Goal: Task Accomplishment & Management: Use online tool/utility

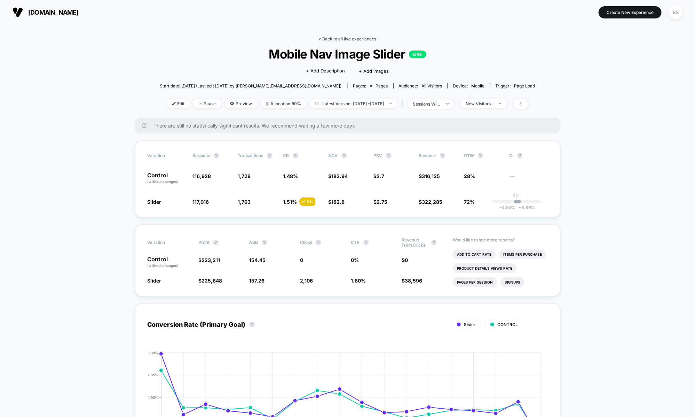
click at [330, 36] on link "< Back to all live experiences" at bounding box center [348, 38] width 58 height 5
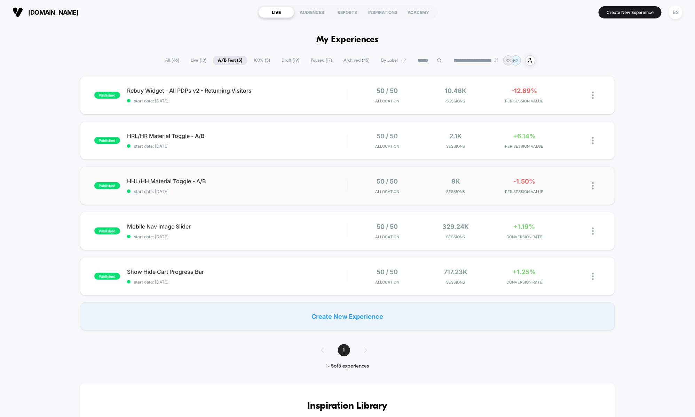
click at [308, 194] on div "published HHL/HH Material Toggle - A/B start date: 9/17/2025 50 / 50 Allocation…" at bounding box center [347, 185] width 535 height 38
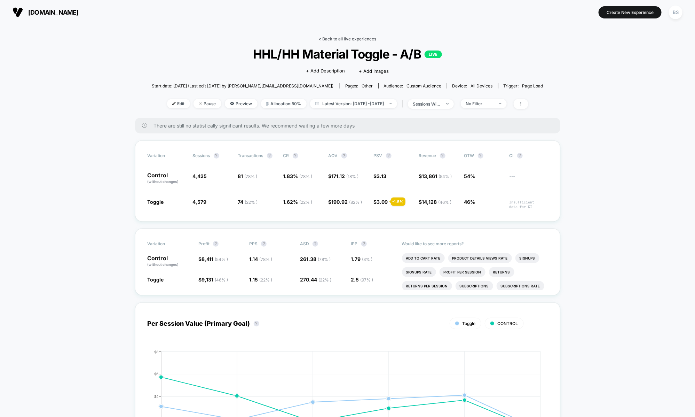
click at [332, 40] on link "< Back to all live experiences" at bounding box center [348, 38] width 58 height 5
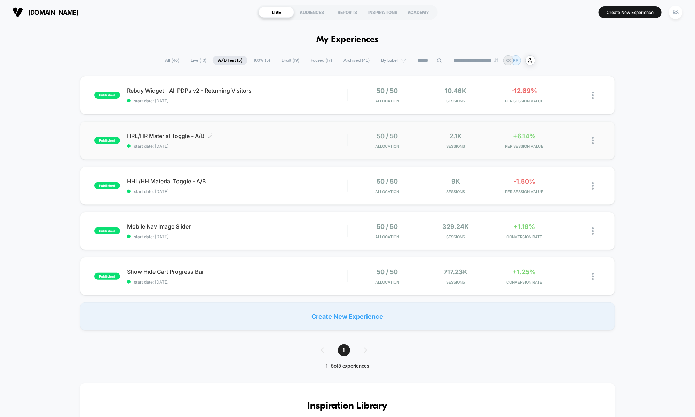
click at [327, 140] on div "HRL/HR Material Toggle - A/B Click to edit experience details Click to edit exp…" at bounding box center [237, 140] width 220 height 16
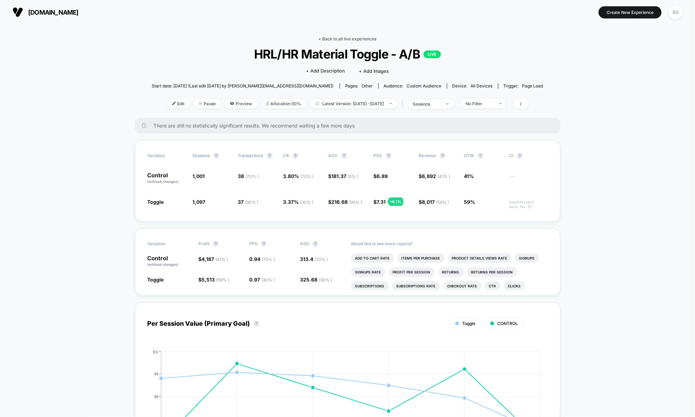
click at [329, 39] on link "< Back to all live experiences" at bounding box center [348, 38] width 58 height 5
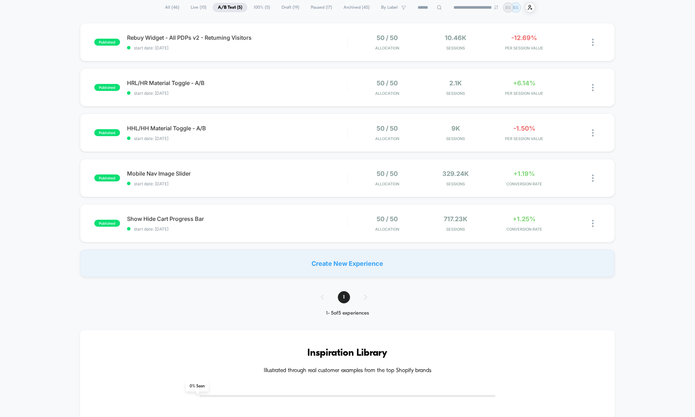
scroll to position [58, 0]
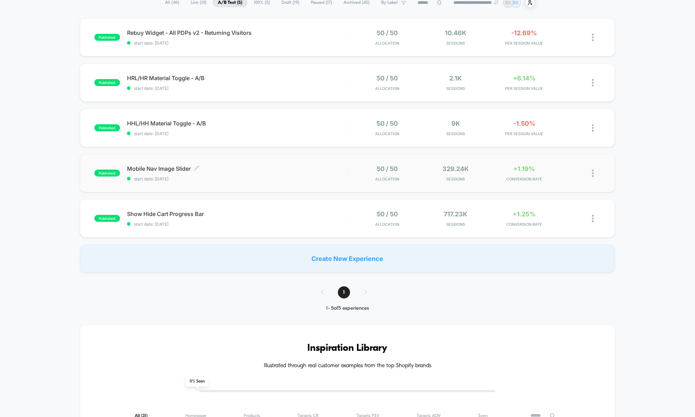
click at [262, 171] on span "Mobile Nav Image Slider Click to edit experience details" at bounding box center [237, 168] width 220 height 7
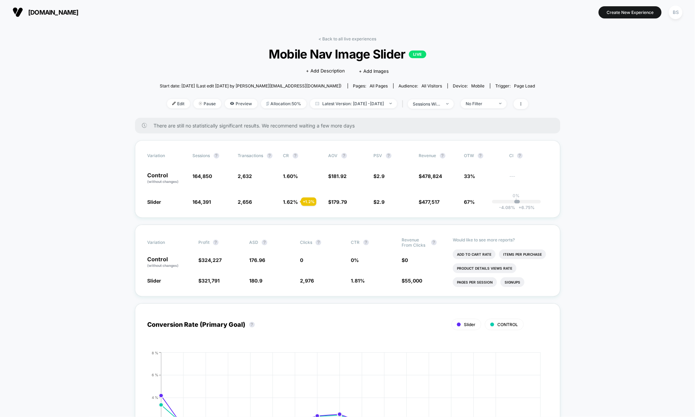
click at [334, 40] on link "< Back to all live experiences" at bounding box center [348, 38] width 58 height 5
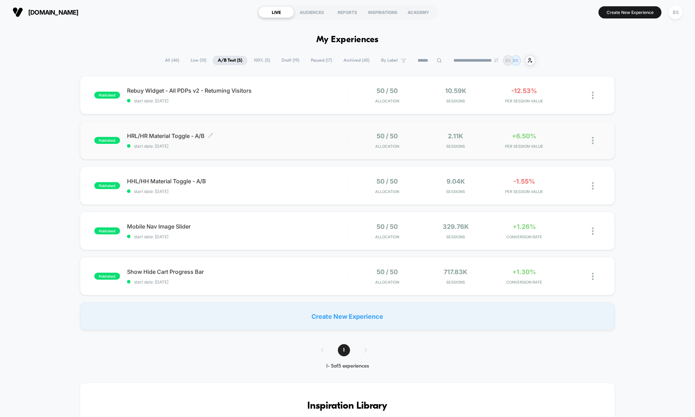
drag, startPoint x: 295, startPoint y: 90, endPoint x: 273, endPoint y: 136, distance: 50.7
click at [272, 137] on div "published Rebuy Widget - All PDPs v2 - Returning Visitors start date: 9/20/2025…" at bounding box center [347, 203] width 695 height 254
click at [257, 264] on div "published Show Hide Cart Progress Bar start date: 8/17/2025 50 / 50 Allocation …" at bounding box center [347, 276] width 535 height 38
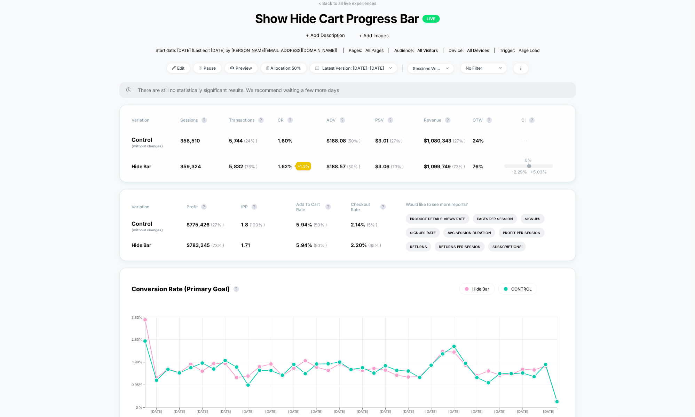
scroll to position [38, 0]
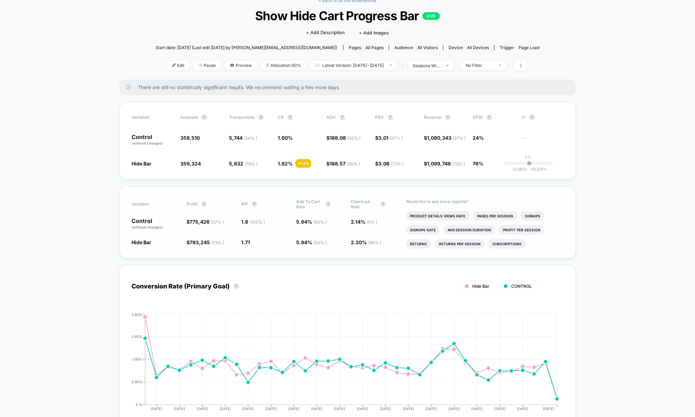
click at [244, 224] on span "1.8 ( 100 % )" at bounding box center [254, 222] width 24 height 6
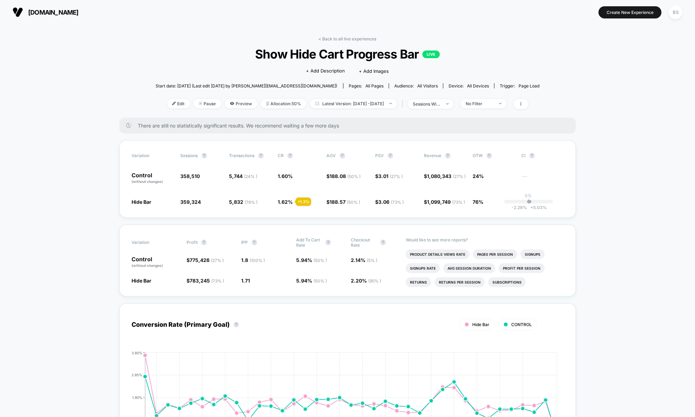
click at [341, 41] on link "< Back to all live experiences" at bounding box center [348, 38] width 58 height 5
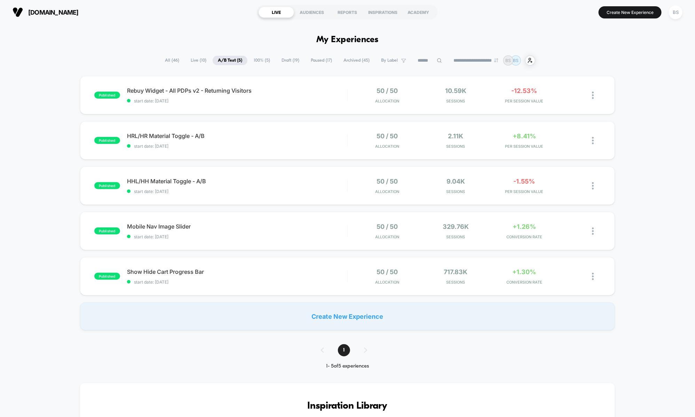
click at [191, 60] on span "Live ( 10 )" at bounding box center [198, 60] width 26 height 9
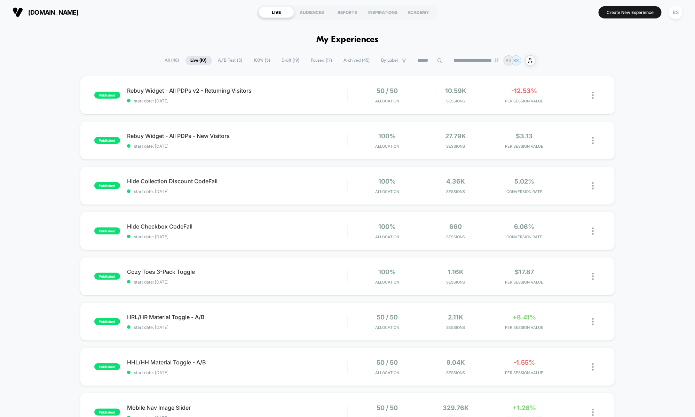
click at [230, 60] on span "A/B Test ( 5 )" at bounding box center [230, 60] width 35 height 9
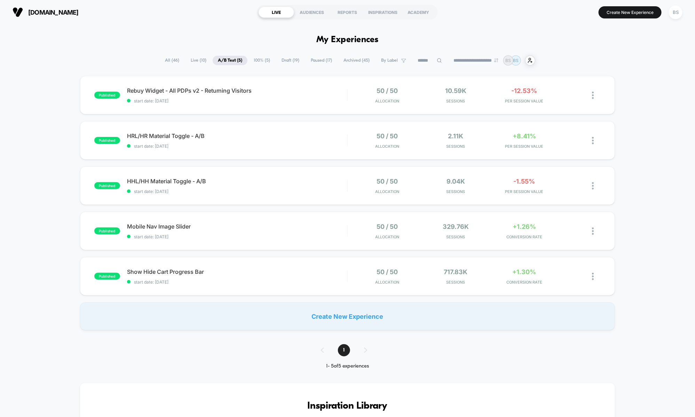
click at [75, 10] on span "[DOMAIN_NAME]" at bounding box center [53, 12] width 50 height 7
click at [76, 10] on span "[DOMAIN_NAME]" at bounding box center [53, 12] width 50 height 7
click at [293, 62] on span "Draft ( 19 )" at bounding box center [290, 60] width 28 height 9
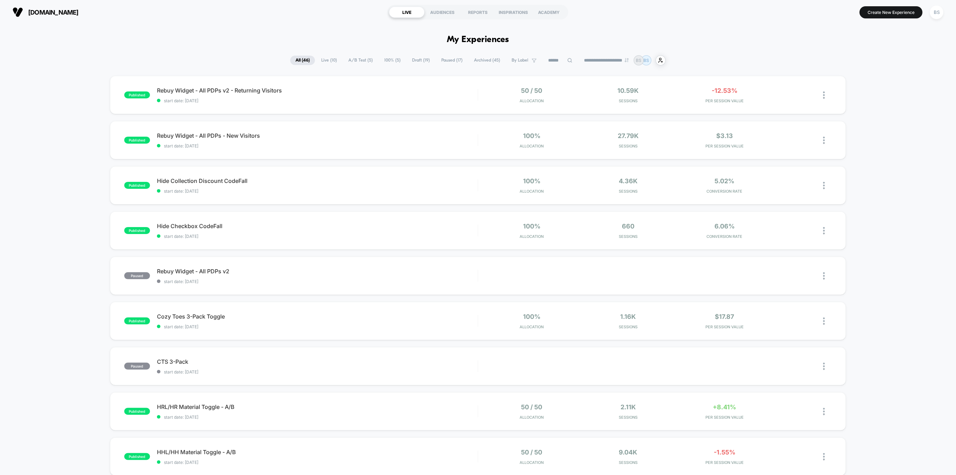
click at [354, 61] on span "A/B Test ( 5 )" at bounding box center [360, 60] width 35 height 9
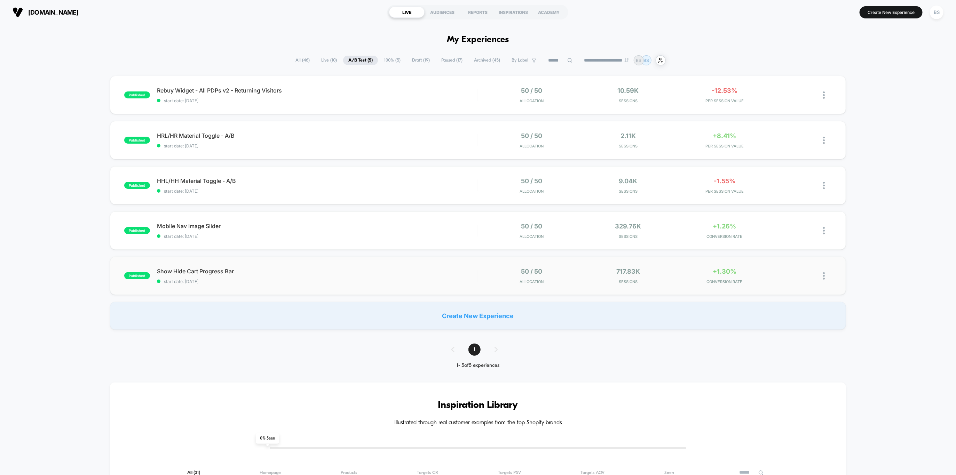
click at [415, 266] on div "published Show Hide Cart Progress Bar start date: 8/17/2025 50 / 50 Allocation …" at bounding box center [478, 276] width 736 height 38
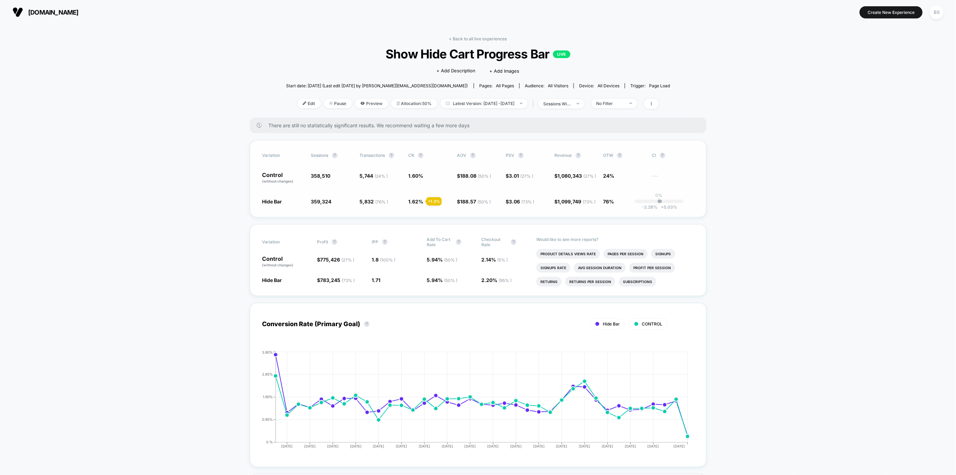
click at [659, 202] on div "-2.29 % + 5.03 %" at bounding box center [660, 201] width 4 height 3
click at [659, 106] on span at bounding box center [651, 104] width 15 height 10
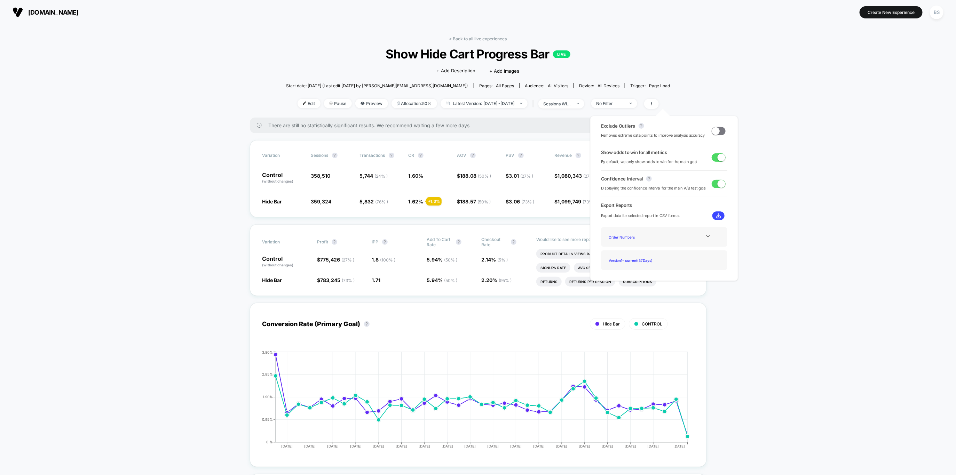
click at [714, 134] on span at bounding box center [716, 131] width 8 height 8
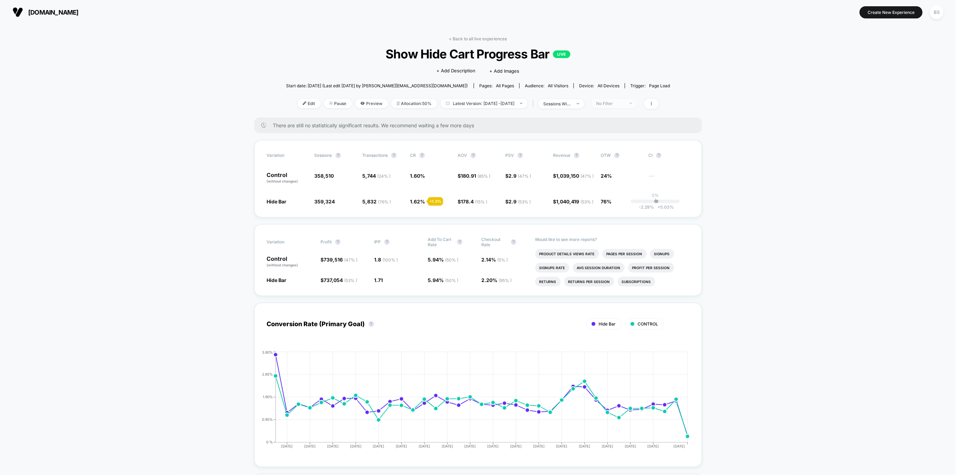
click at [637, 104] on span "No Filter" at bounding box center [614, 103] width 46 height 9
click at [659, 105] on span at bounding box center [651, 104] width 15 height 10
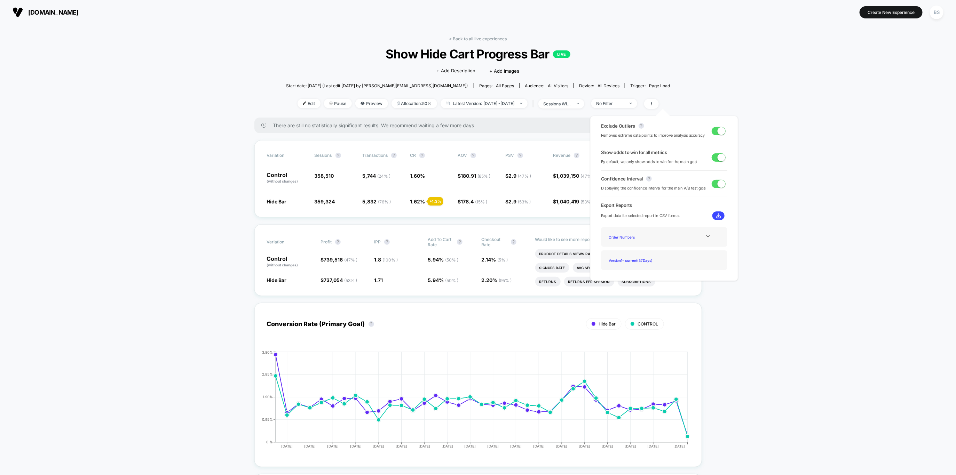
click at [713, 131] on span at bounding box center [719, 131] width 14 height 8
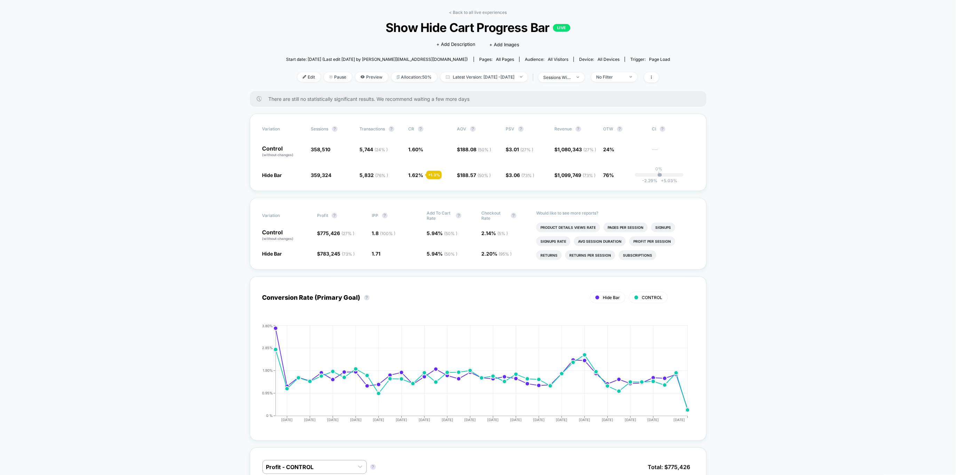
scroll to position [27, 0]
click at [573, 85] on div "< Back to all live experiences Show Hide Cart Progress Bar LIVE Click to edit e…" at bounding box center [478, 49] width 384 height 81
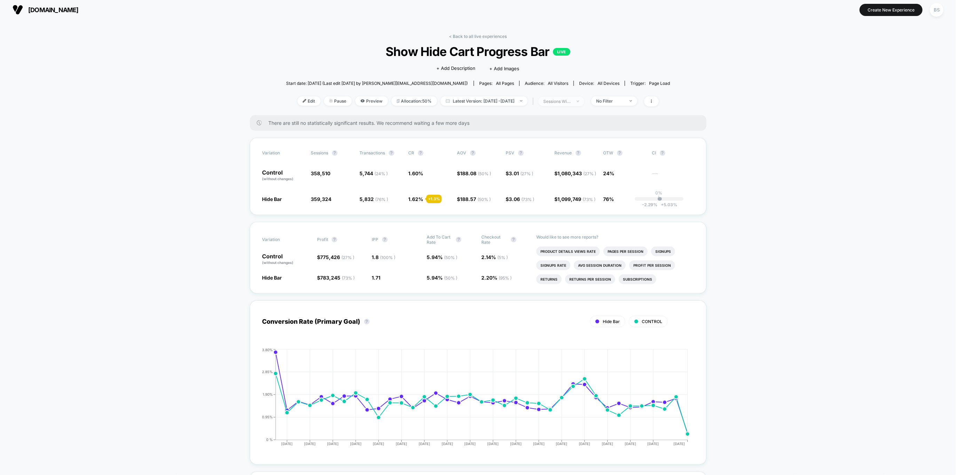
scroll to position [0, 0]
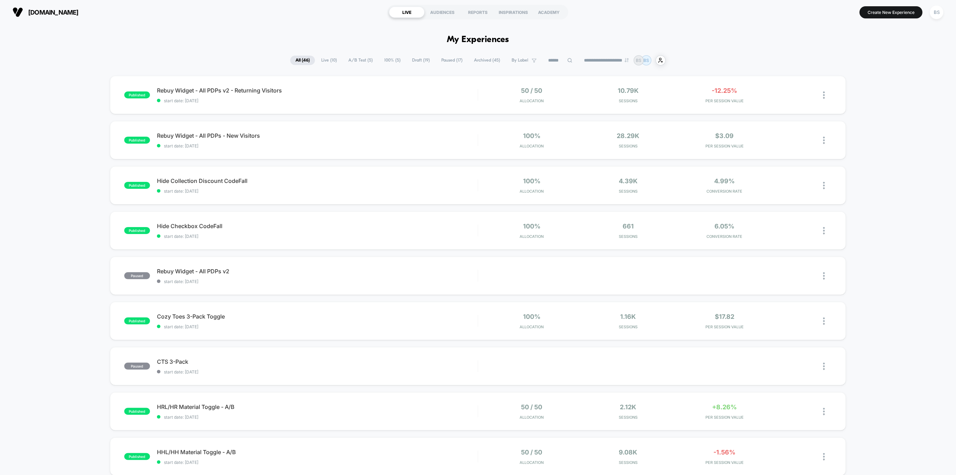
click at [874, 14] on button "Create New Experience" at bounding box center [891, 12] width 63 height 12
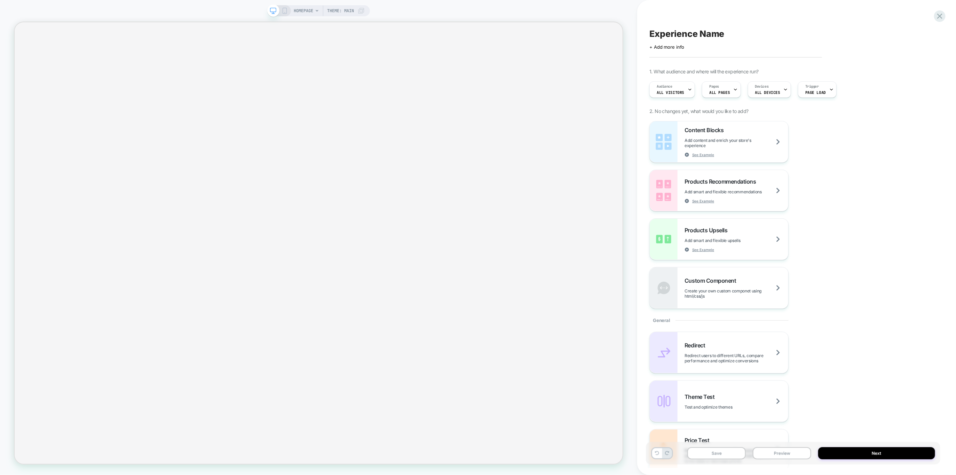
click at [310, 13] on span "HOMEPAGE" at bounding box center [303, 10] width 19 height 11
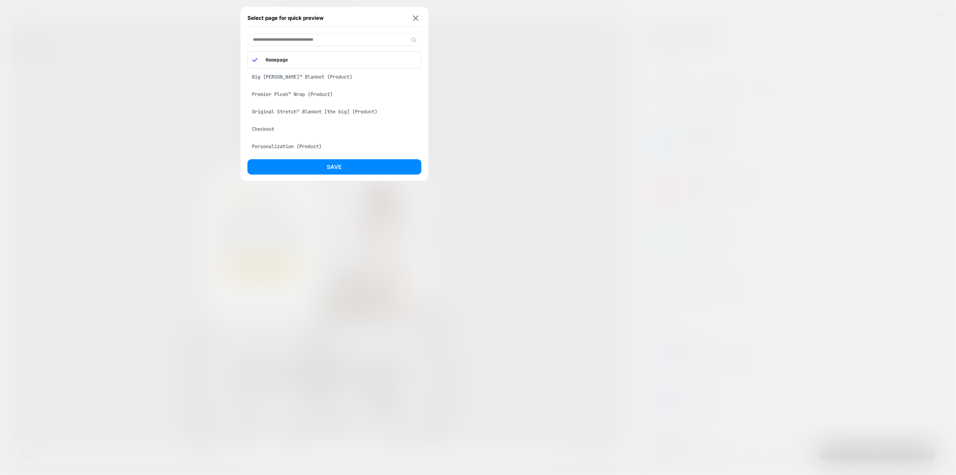
click at [333, 58] on p "Homepage" at bounding box center [339, 60] width 155 height 6
click at [420, 15] on div "Select page for quick preview" at bounding box center [334, 17] width 174 height 17
click at [417, 17] on img at bounding box center [416, 17] width 6 height 5
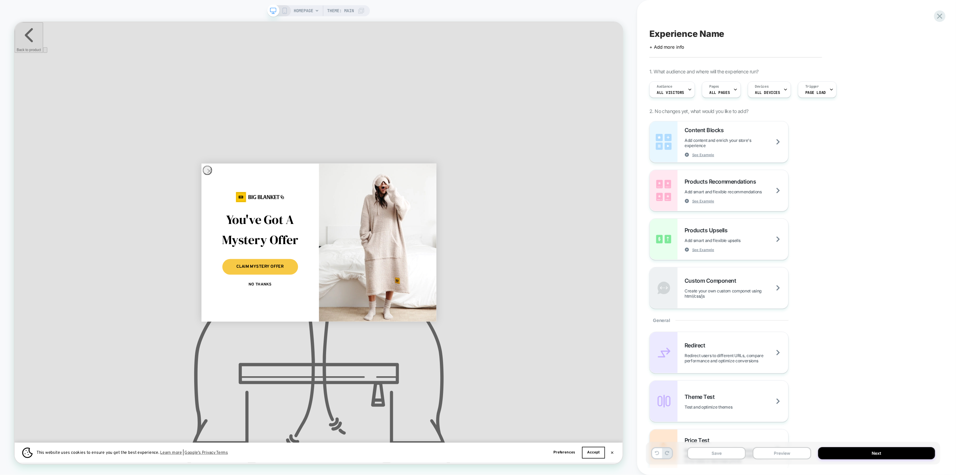
click at [740, 88] on div "Audience All Visitors Pages ALL PAGES Devices ALL DEVICES Trigger Page Load" at bounding box center [789, 89] width 287 height 23
click at [726, 88] on div "Pages ALL PAGES" at bounding box center [719, 90] width 34 height 16
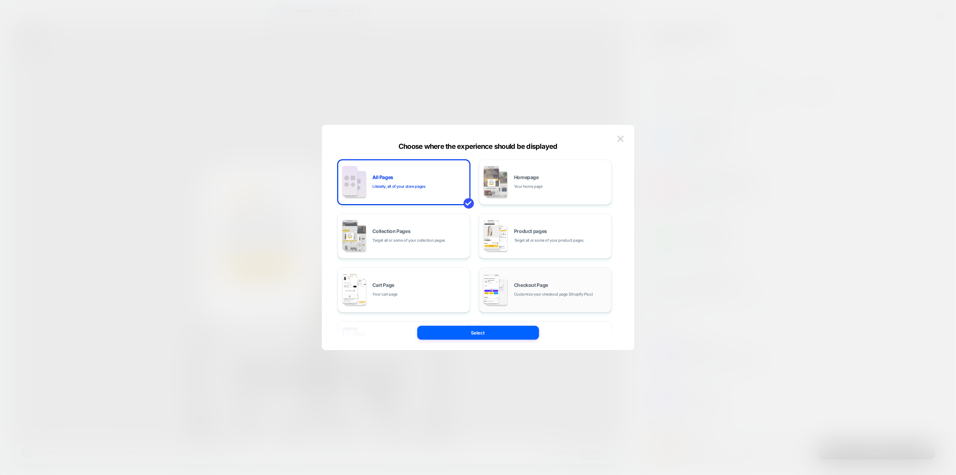
click at [510, 289] on div "Checkout Page Customize your checkout page (Shopify Plus)" at bounding box center [545, 290] width 125 height 38
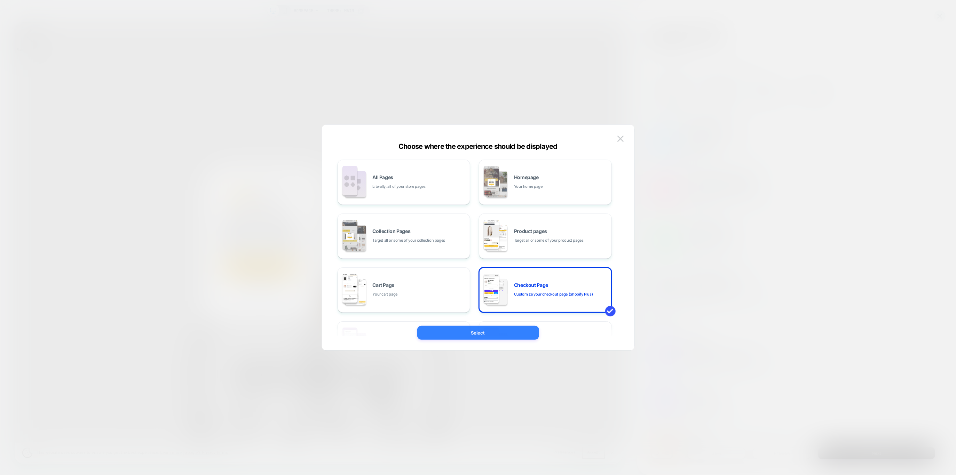
click at [483, 335] on button "Select" at bounding box center [478, 333] width 122 height 14
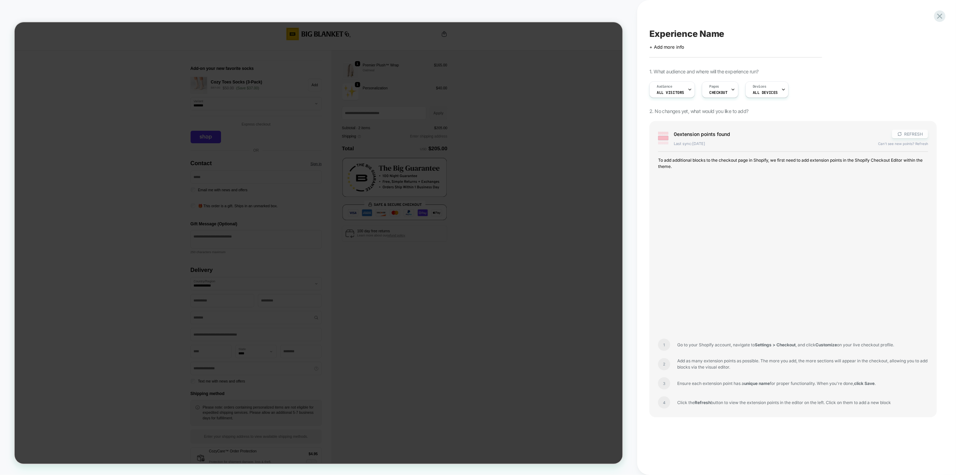
click at [905, 135] on button "REFRESH" at bounding box center [910, 134] width 36 height 9
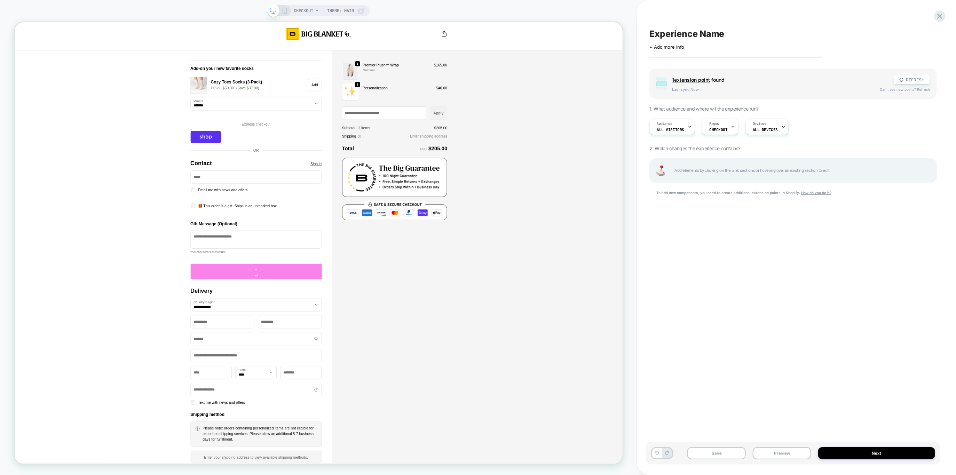
click at [326, 354] on div "+ null" at bounding box center [336, 354] width 175 height 21
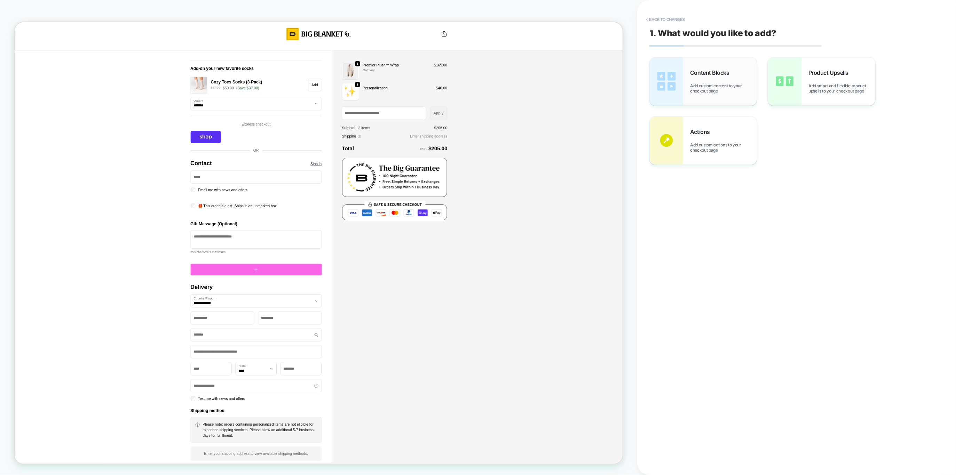
click at [692, 83] on span "Add custom content to your checkout page" at bounding box center [723, 88] width 67 height 10
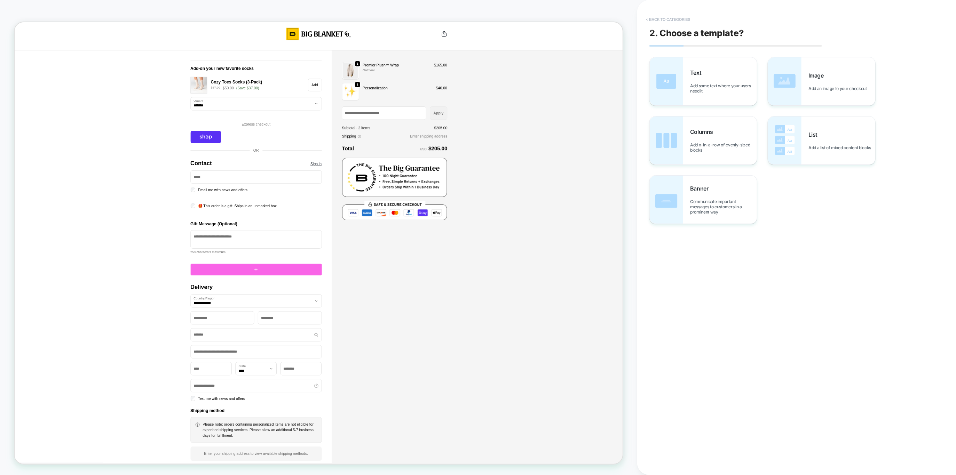
click at [650, 19] on button "< Back to categories" at bounding box center [667, 19] width 51 height 11
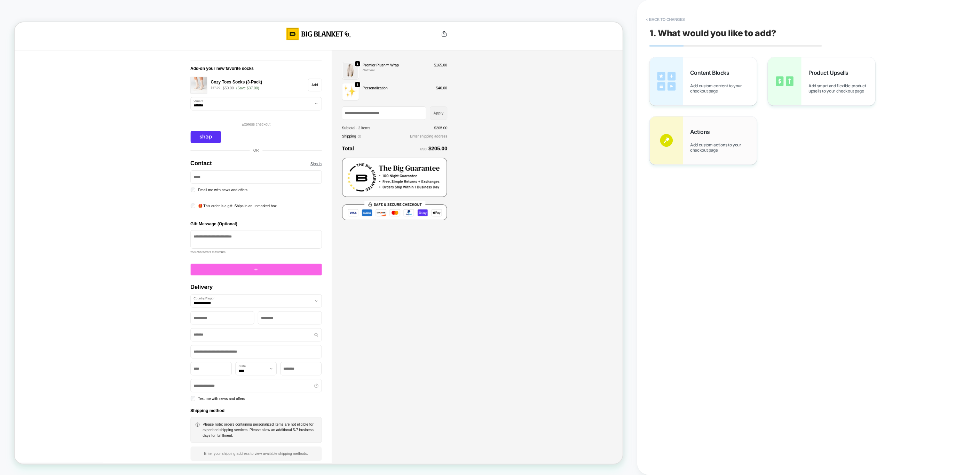
click at [717, 153] on div "Actions Add custom actions to your checkout page" at bounding box center [703, 141] width 107 height 48
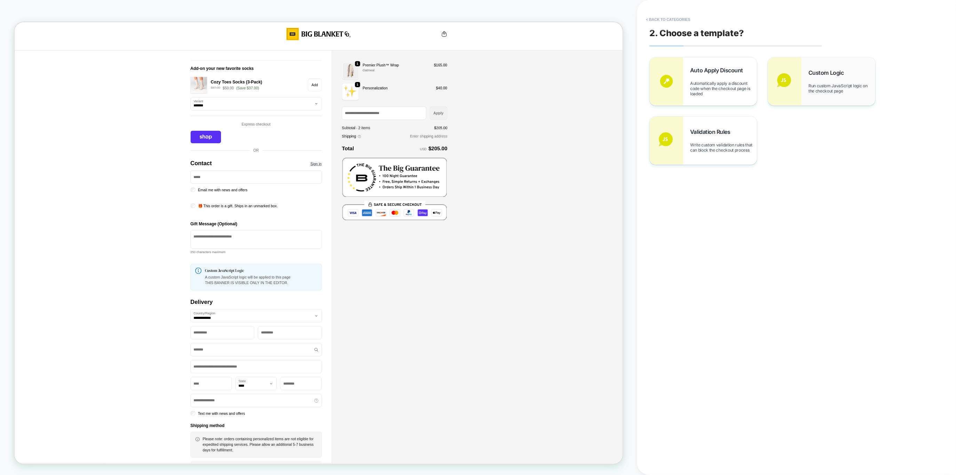
click at [809, 87] on span "Run custom JavaScript logic on the checkout page" at bounding box center [841, 88] width 67 height 10
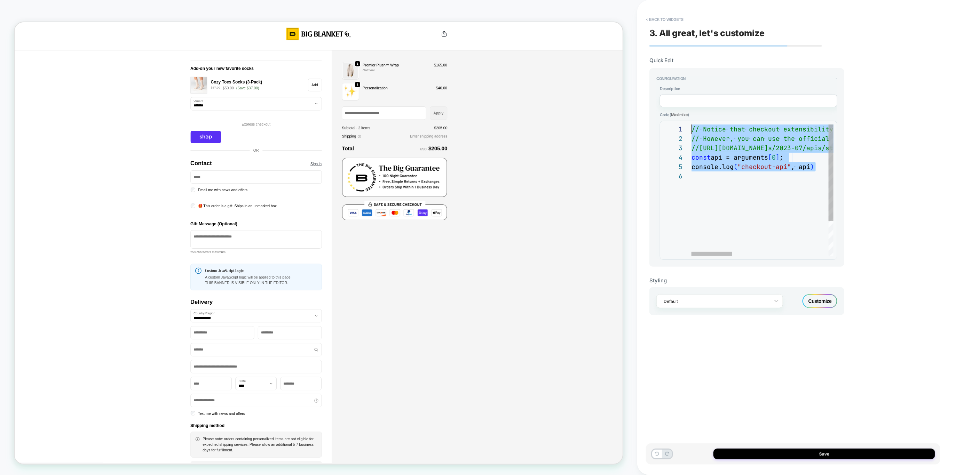
drag, startPoint x: 819, startPoint y: 171, endPoint x: 656, endPoint y: 110, distance: 174.3
click at [692, 125] on div "// Notice that checkout extensibility doesn't have access to the DOM, so you ca…" at bounding box center [929, 214] width 475 height 179
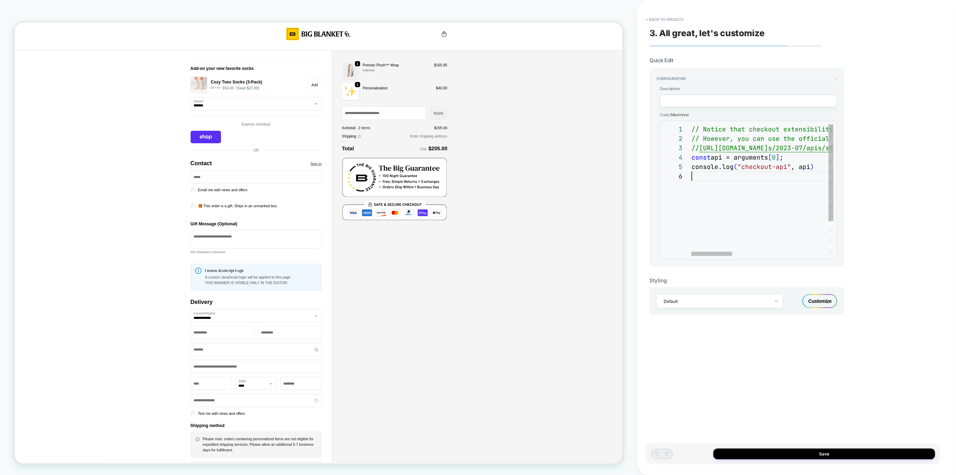
click at [816, 173] on div "// Notice that checkout extensibility doesn't have access to the DOM, so you ca…" at bounding box center [929, 214] width 475 height 179
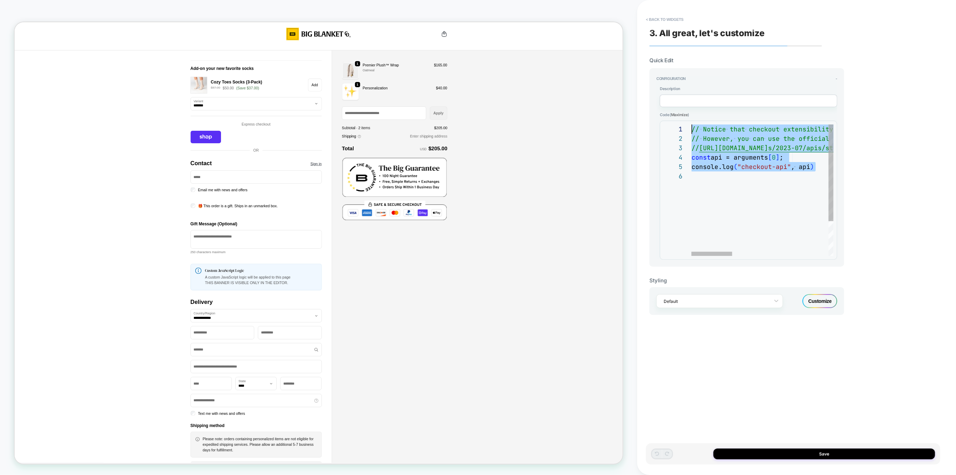
drag, startPoint x: 817, startPoint y: 173, endPoint x: 670, endPoint y: 118, distance: 156.9
click at [692, 125] on div "// Notice that checkout extensibility doesn't have access to the DOM, so you ca…" at bounding box center [929, 214] width 475 height 179
type textarea "**********"
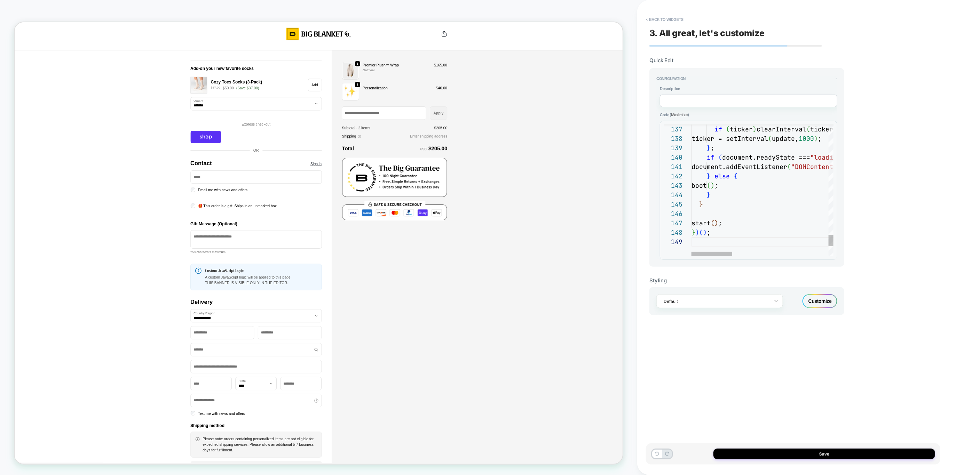
click at [674, 101] on textarea at bounding box center [748, 101] width 177 height 13
click at [773, 331] on div "**********" at bounding box center [793, 237] width 294 height 461
click at [765, 464] on div "Save" at bounding box center [793, 454] width 294 height 21
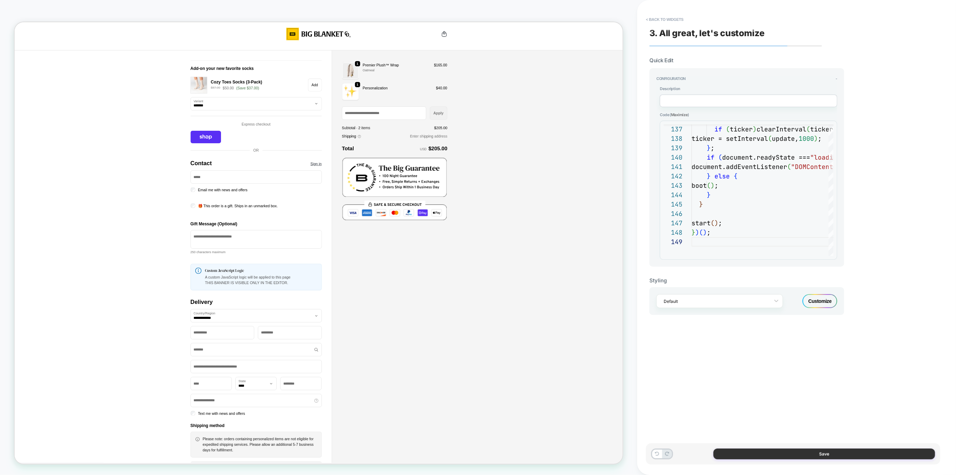
click at [765, 456] on button "Save" at bounding box center [824, 454] width 222 height 11
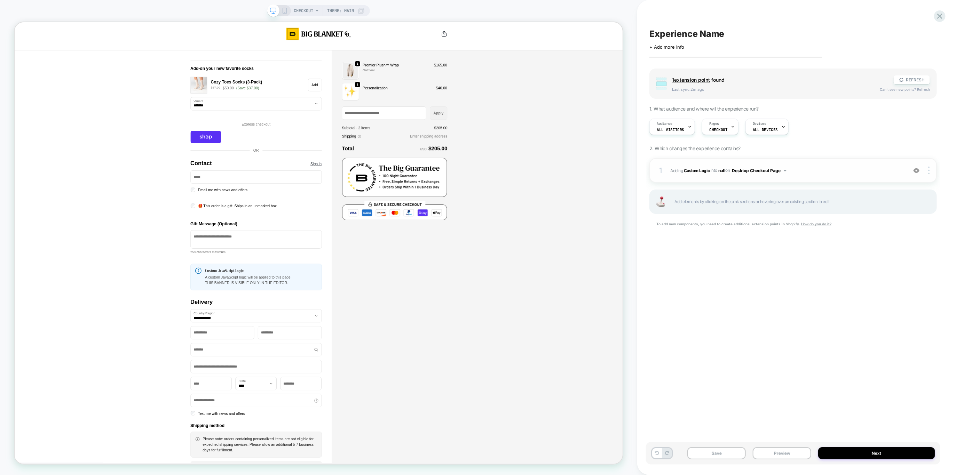
click at [731, 179] on div "1 #_loomi_addon_1758549172424 Adding Custom Logic INTO null null on Desktop Che…" at bounding box center [792, 170] width 287 height 24
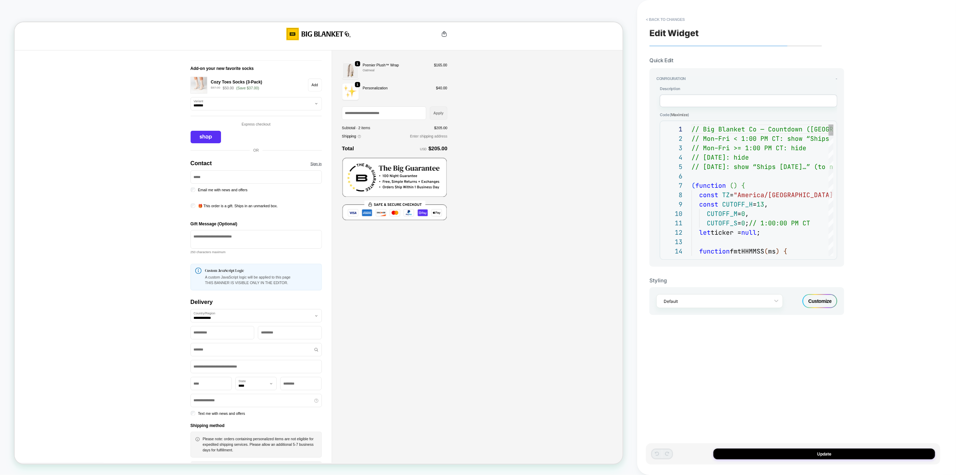
scroll to position [94, 0]
click at [655, 20] on button "< Back to changes" at bounding box center [665, 19] width 46 height 11
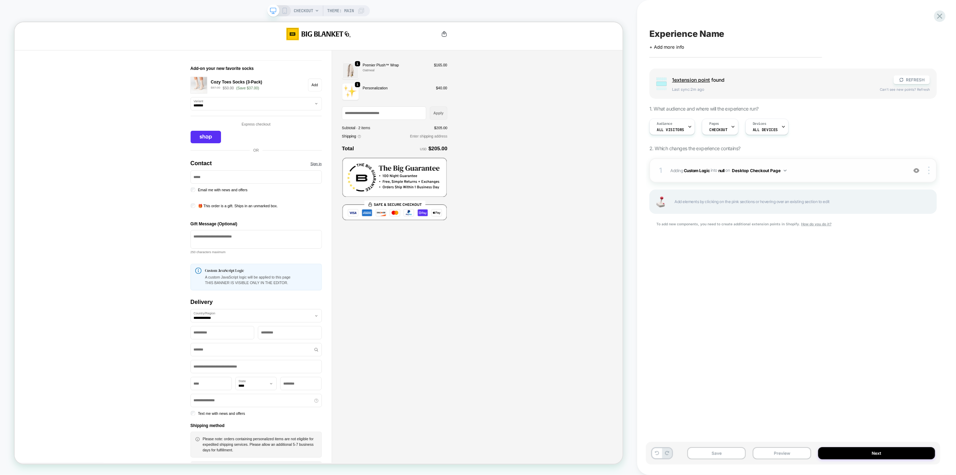
click at [752, 176] on div "1 #_loomi_addon_1758549172424 Adding Custom Logic INTO null null on Desktop Che…" at bounding box center [792, 170] width 287 height 24
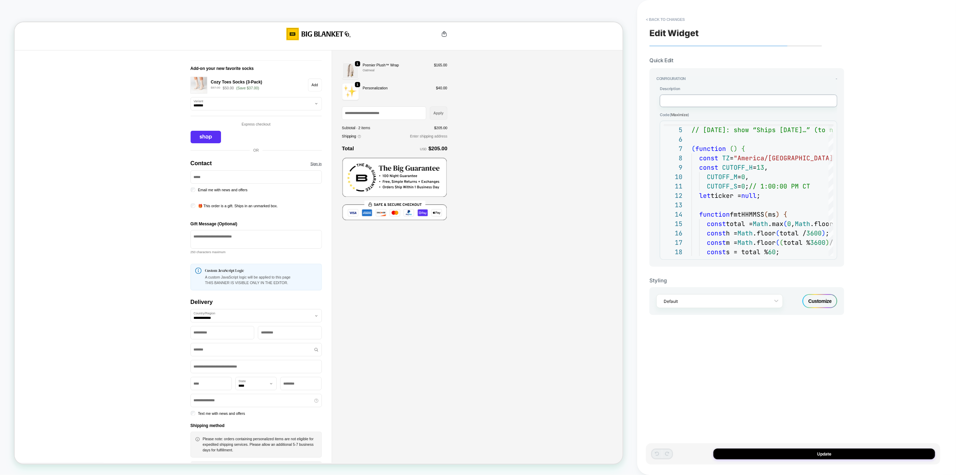
click at [690, 99] on textarea at bounding box center [748, 101] width 177 height 13
type textarea "*"
type textarea "**"
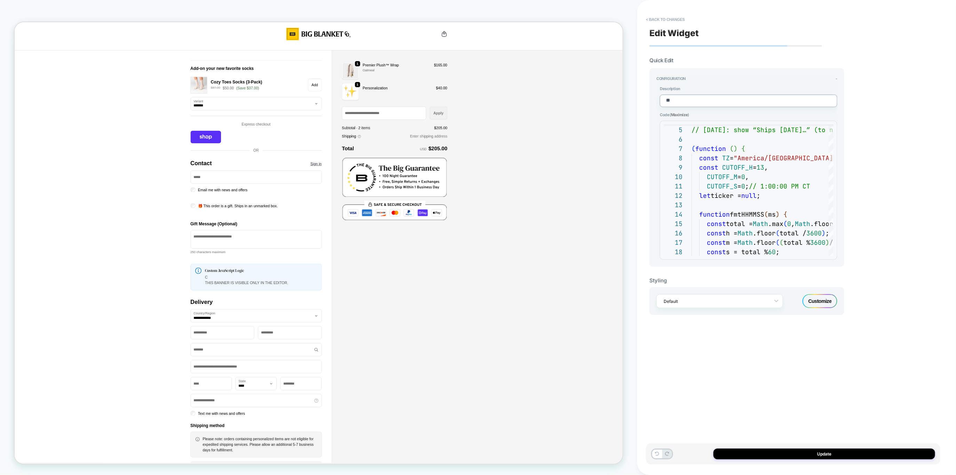
type textarea "*"
type textarea "***"
type textarea "*"
type textarea "****"
type textarea "*"
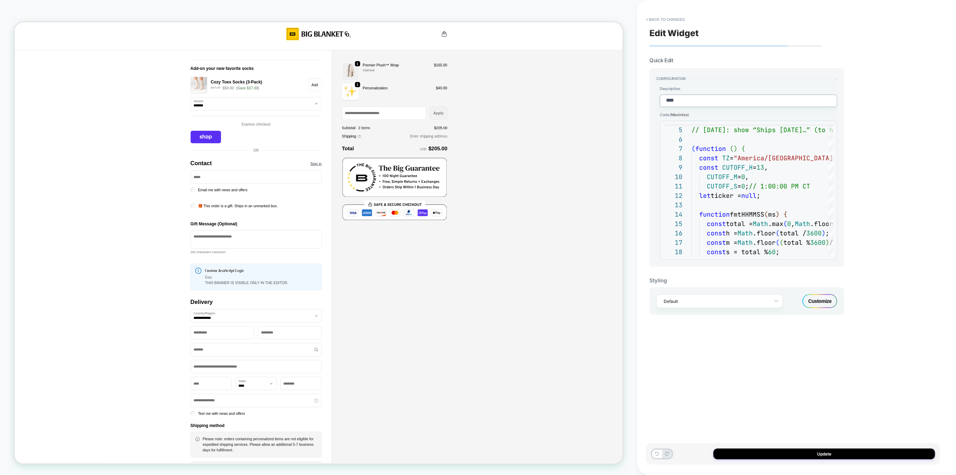
type textarea "*****"
type textarea "*"
type textarea "******"
type textarea "*"
type textarea "*****"
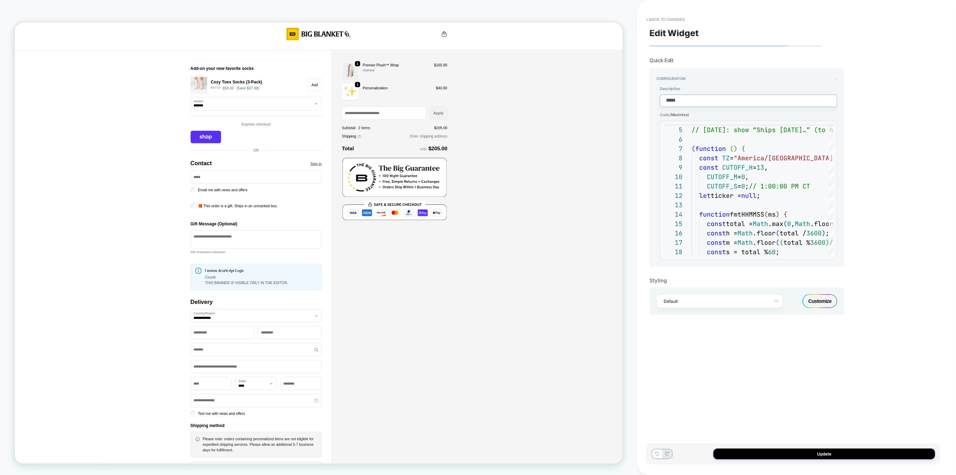
type textarea "*"
type textarea "******"
type textarea "*"
type textarea "*******"
type textarea "*"
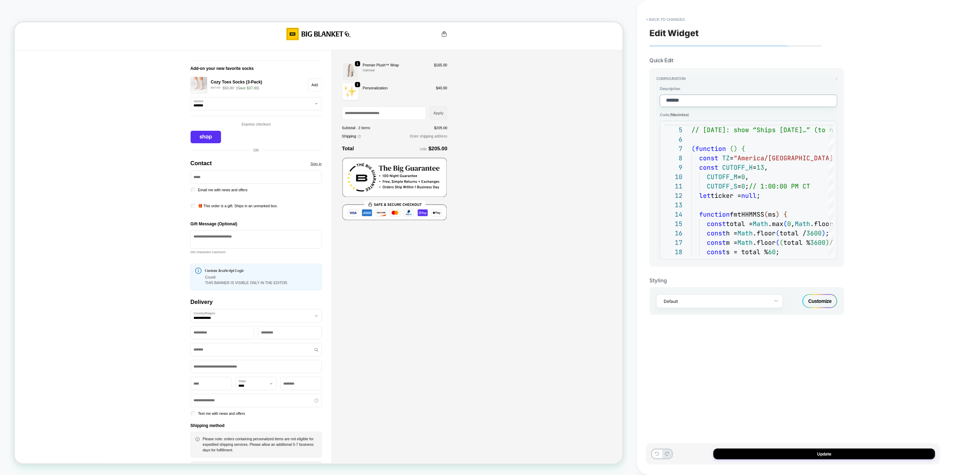
type textarea "********"
type textarea "*"
type textarea "*********"
type textarea "*"
type textarea "**********"
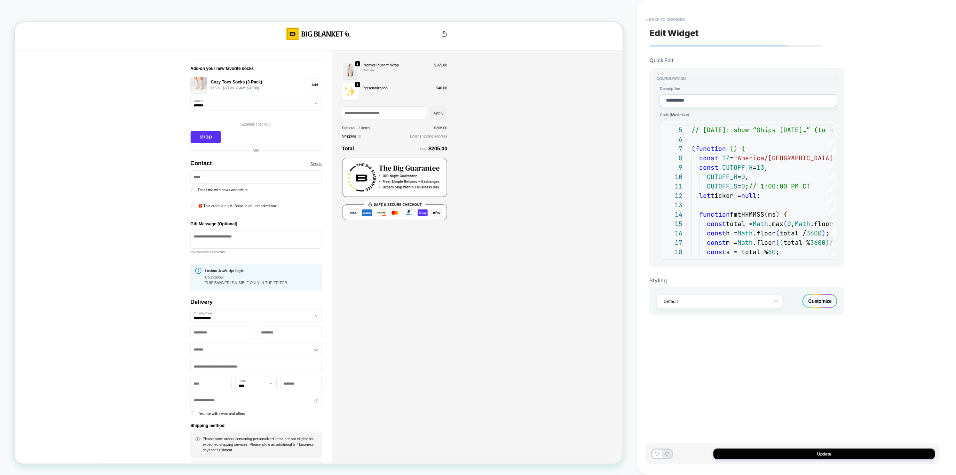
type textarea "*"
type textarea "*********"
type textarea "*"
type textarea "********"
type textarea "*"
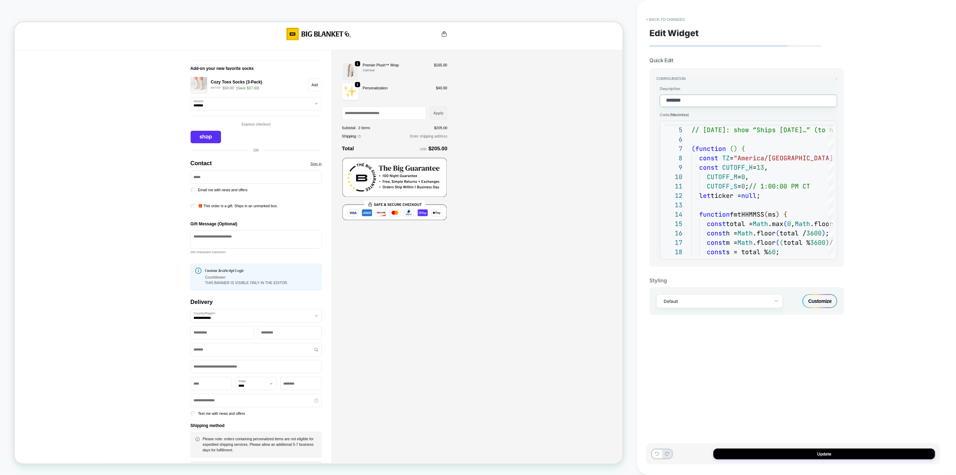
type textarea "*******"
type textarea "*"
type textarea "********"
type textarea "*"
type textarea "*********"
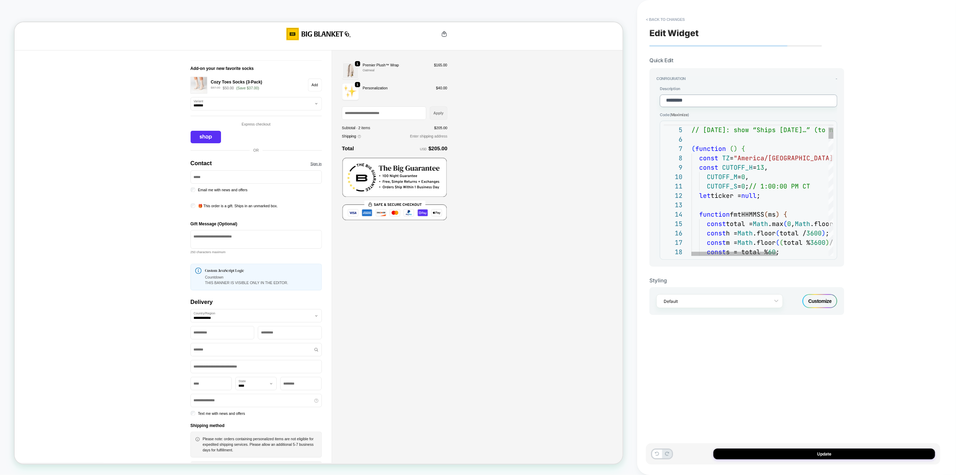
type textarea "*"
type textarea "*********"
type textarea "*"
type textarea "**********"
type textarea "*"
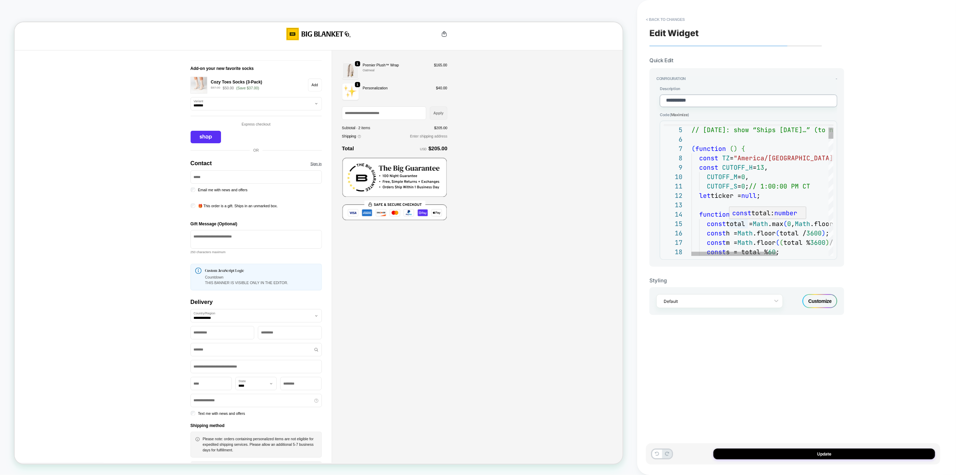
type textarea "**********"
type textarea "*"
type textarea "**********"
type textarea "*"
type textarea "**********"
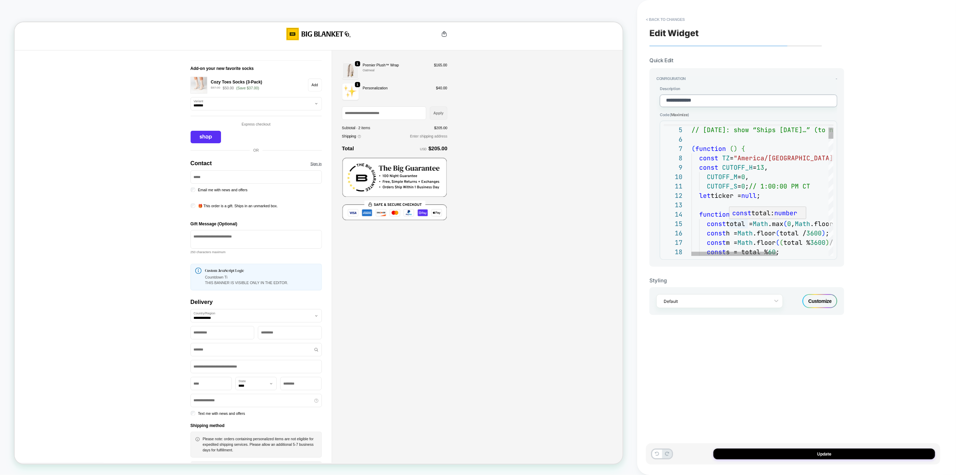
type textarea "*"
type textarea "**********"
type textarea "*"
type textarea "**********"
click at [756, 453] on button "Update" at bounding box center [824, 454] width 222 height 11
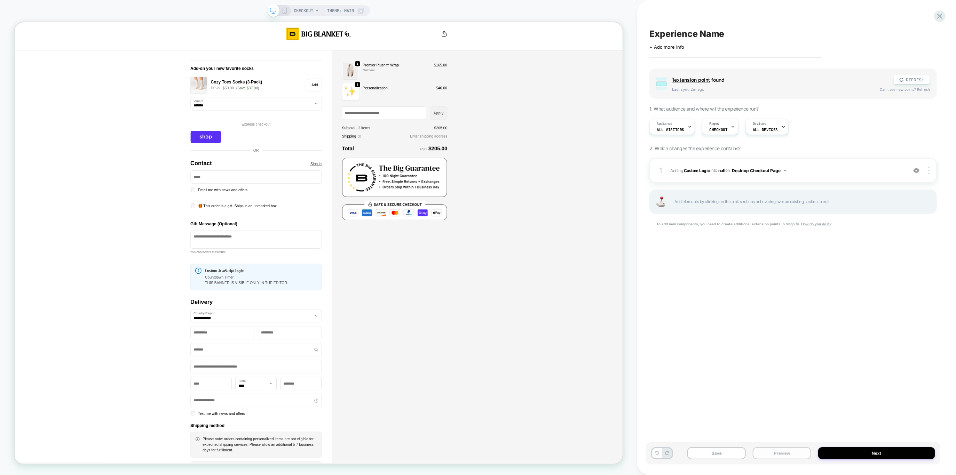
click at [761, 452] on button "Preview" at bounding box center [782, 454] width 58 height 12
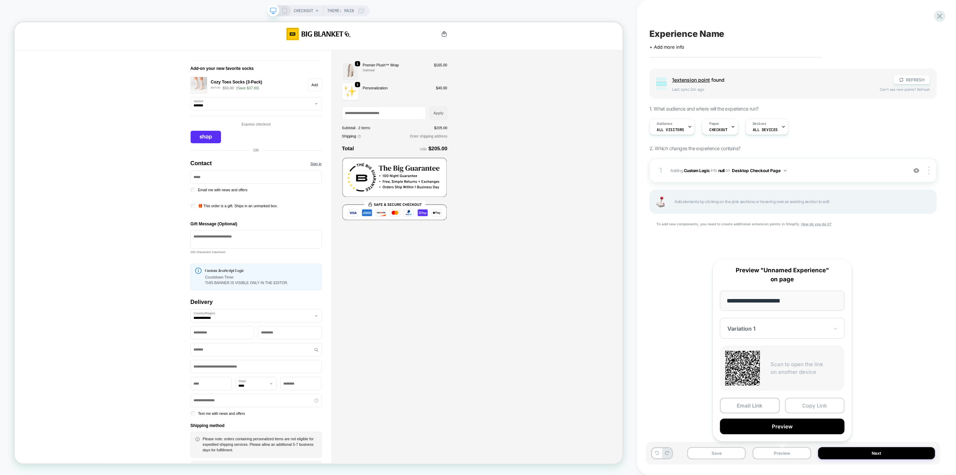
click at [807, 405] on button "Copy Link" at bounding box center [815, 406] width 60 height 16
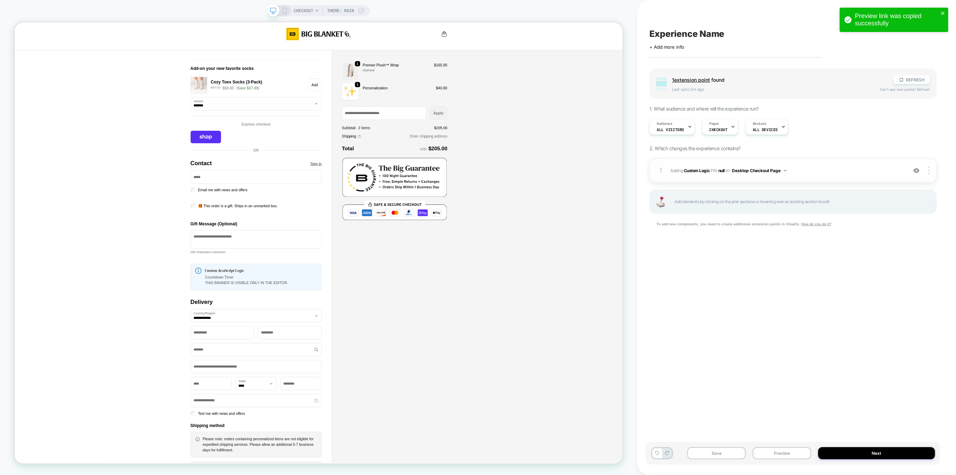
click at [720, 175] on div "1 #_loomi_addon_1758549172424 Adding Custom Logic INTO null null on Desktop Che…" at bounding box center [792, 170] width 287 height 24
type textarea "*"
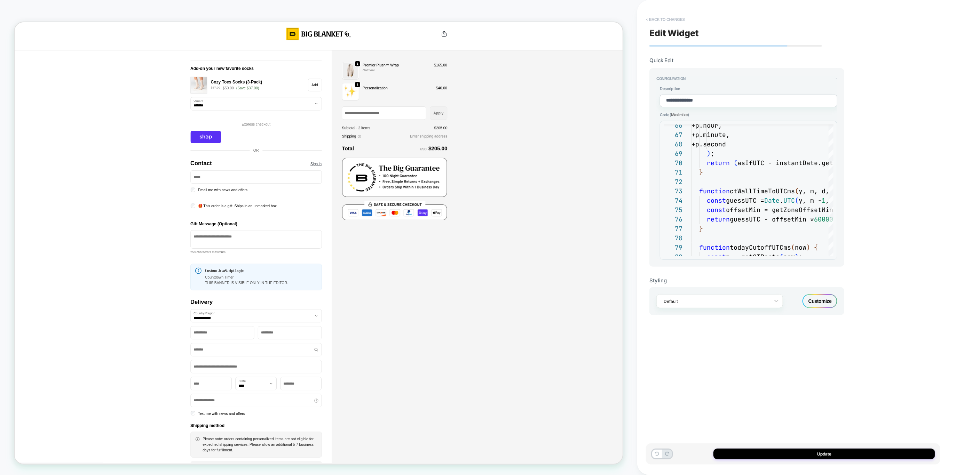
click at [657, 18] on button "< Back to changes" at bounding box center [665, 19] width 46 height 11
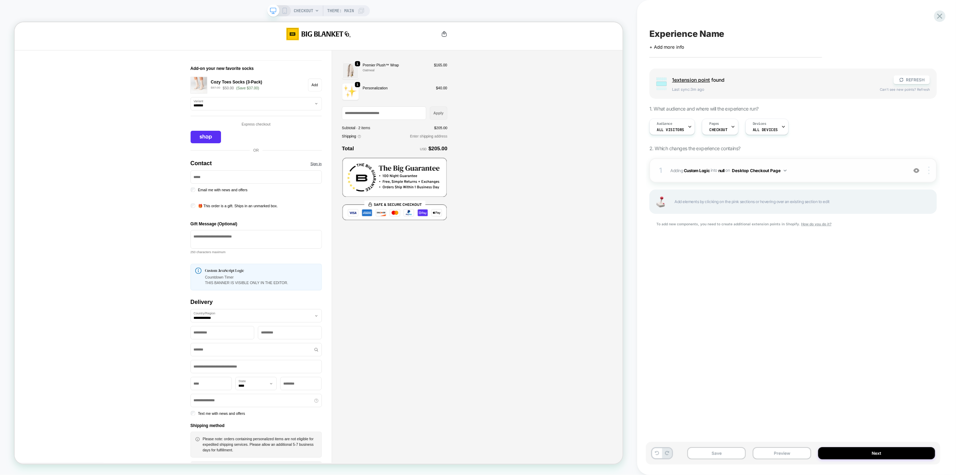
click at [928, 171] on div at bounding box center [929, 171] width 13 height 8
click at [883, 199] on div "Delete" at bounding box center [888, 199] width 62 height 19
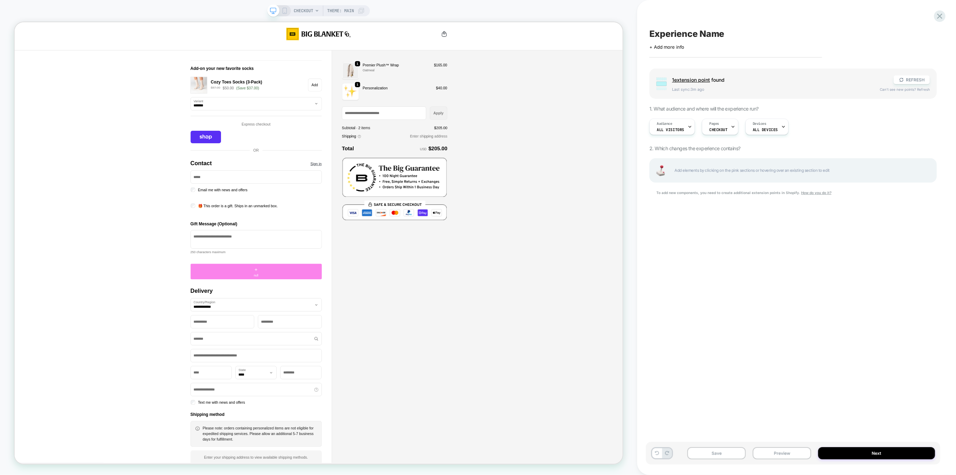
click at [302, 354] on div "+ null" at bounding box center [336, 354] width 175 height 21
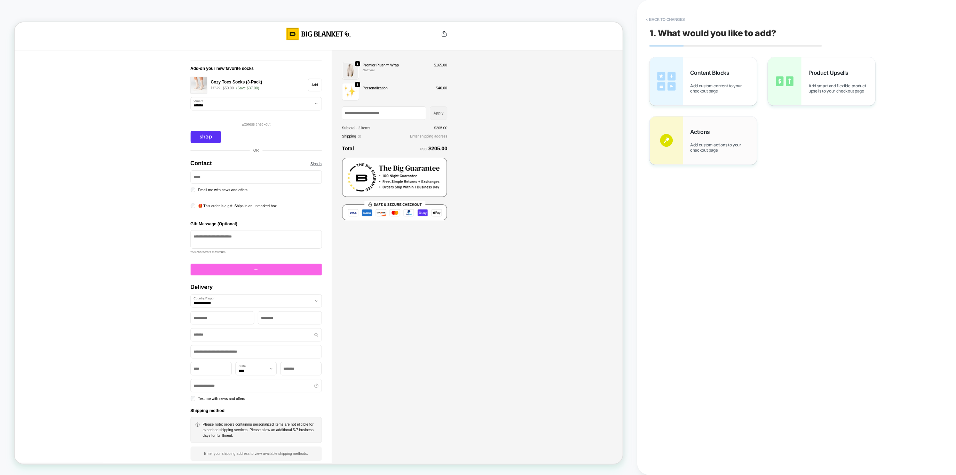
click at [713, 143] on span "Add custom actions to your checkout page" at bounding box center [723, 147] width 67 height 10
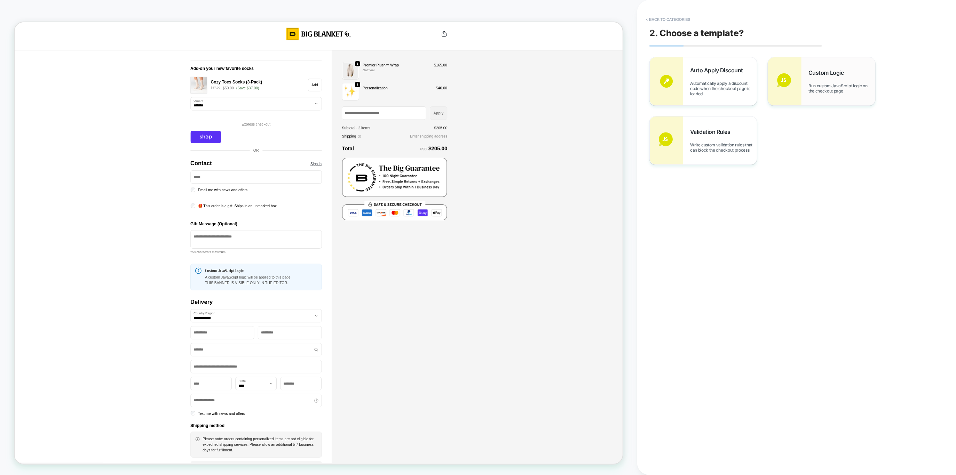
click at [793, 86] on img at bounding box center [784, 81] width 33 height 48
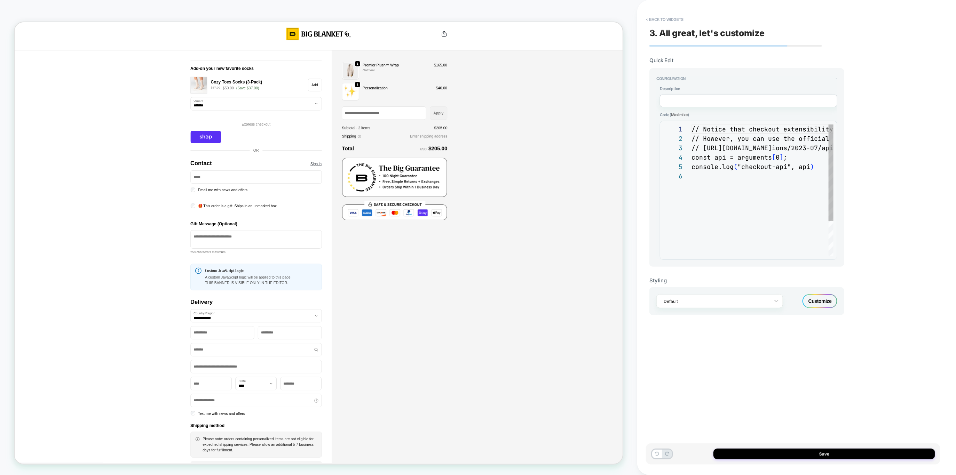
scroll to position [47, 0]
click at [768, 183] on div "// Notice that checkout extensibility doesn't have access to the DOM, so you ca…" at bounding box center [929, 214] width 475 height 179
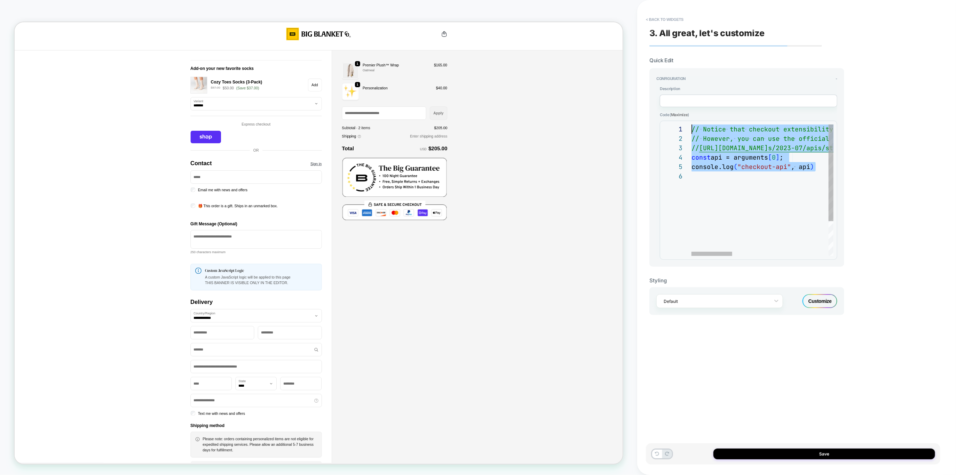
drag, startPoint x: 756, startPoint y: 179, endPoint x: 677, endPoint y: 96, distance: 113.7
click at [692, 125] on div "// Notice that checkout extensibility doesn't have access to the DOM, so you ca…" at bounding box center [929, 214] width 475 height 179
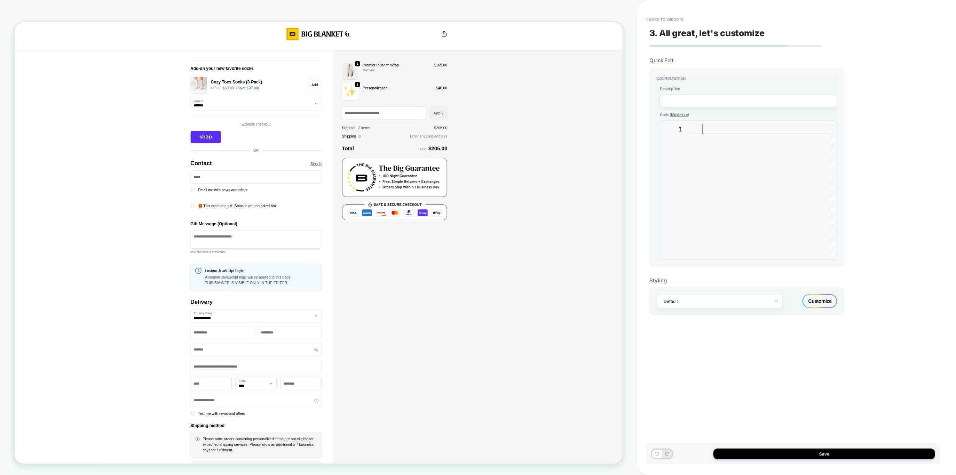
scroll to position [0, 18]
type textarea "*"
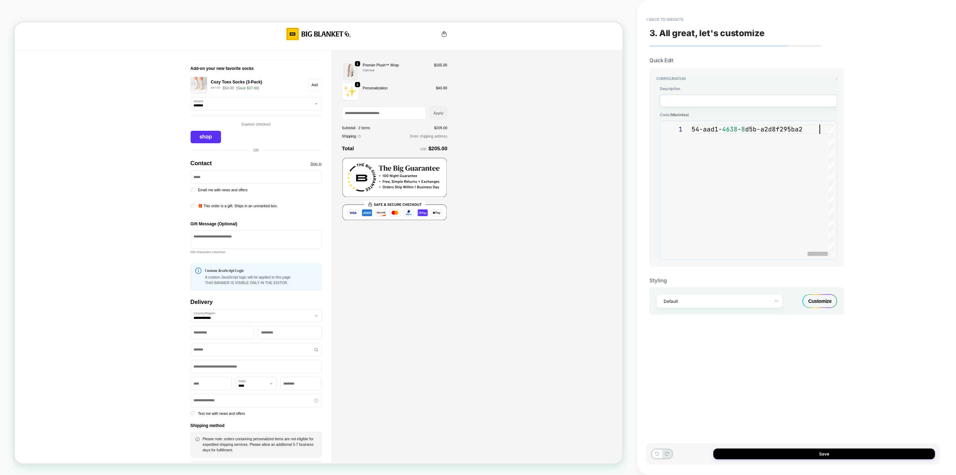
click at [721, 133] on div "https ://bigblanket.com?lmi_preview= 48 ba144d-e203- 44 ba-a621-d9e5b1c786d1&ta…" at bounding box center [357, 191] width 963 height 132
type textarea "**********"
drag, startPoint x: 744, startPoint y: 159, endPoint x: 745, endPoint y: 154, distance: 5.3
click at [742, 157] on div "https ://bigblanket.com?lmi_preview= 48 ba144d-e203- 44 ba-a621-d9e5b1c786d1&ta…" at bounding box center [357, 191] width 963 height 132
click at [743, 137] on div "https ://bigblanket.com?lmi_preview= 48 ba144d-e203- 44 ba-a621-d9e5b1c786d1&ta…" at bounding box center [357, 191] width 963 height 132
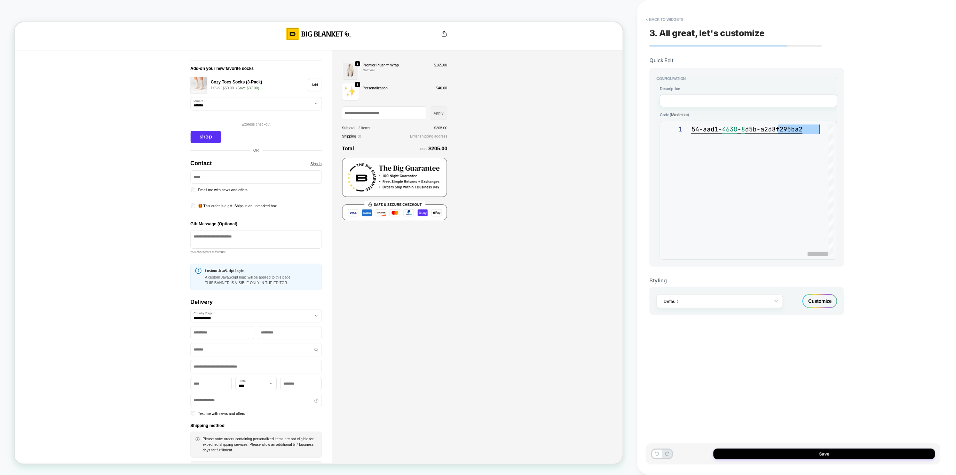
click at [743, 137] on div "https ://bigblanket.com?lmi_preview= 48 ba144d-e203- 44 ba-a621-d9e5b1c786d1&ta…" at bounding box center [357, 191] width 963 height 132
click at [677, 114] on span "Maximize" at bounding box center [679, 114] width 17 height 5
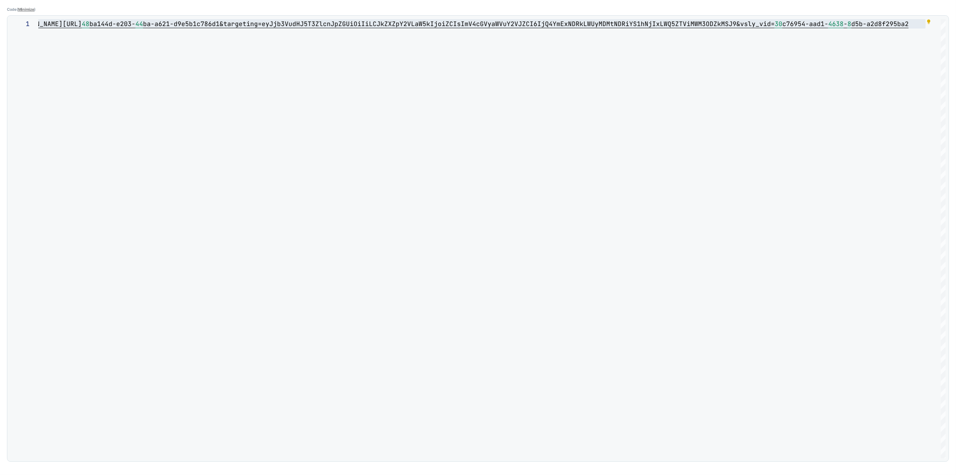
click at [24, 7] on span "Minimize" at bounding box center [26, 9] width 16 height 5
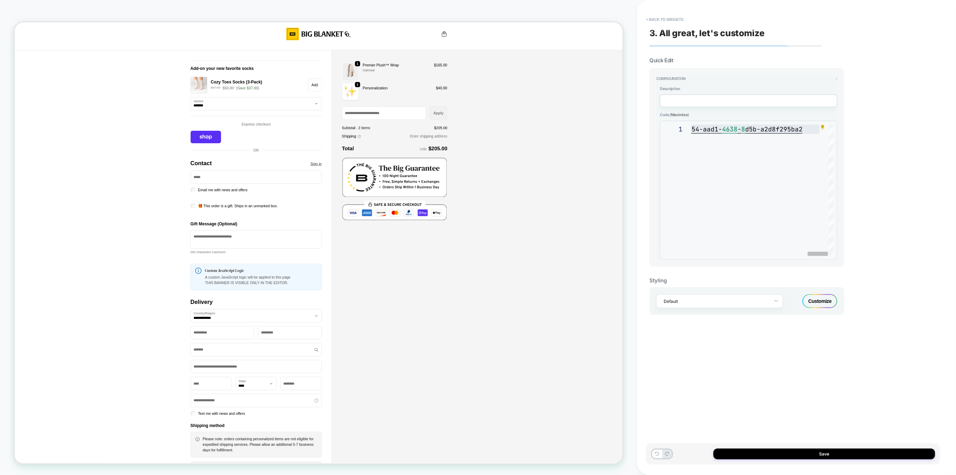
drag, startPoint x: 776, startPoint y: 128, endPoint x: 764, endPoint y: 167, distance: 41.1
click at [775, 131] on span "d5b-a2d8f295ba2" at bounding box center [773, 129] width 57 height 8
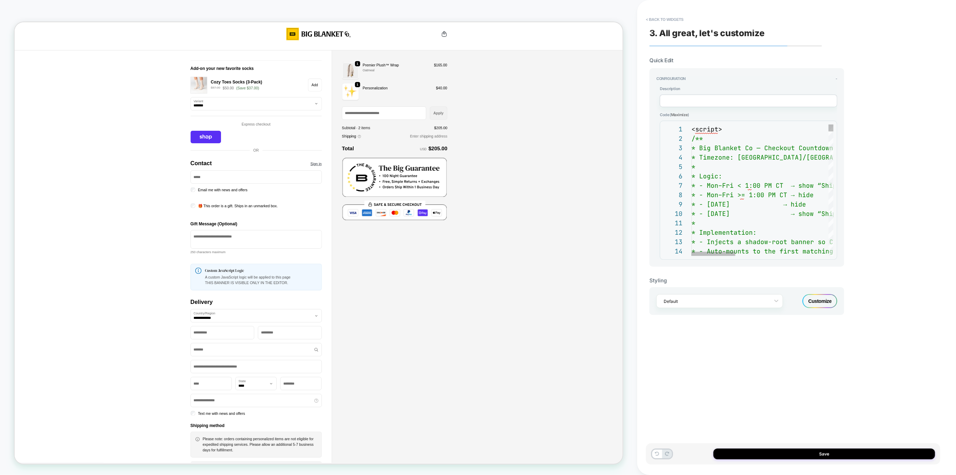
scroll to position [0, 0]
drag, startPoint x: 712, startPoint y: 124, endPoint x: 664, endPoint y: 121, distance: 48.1
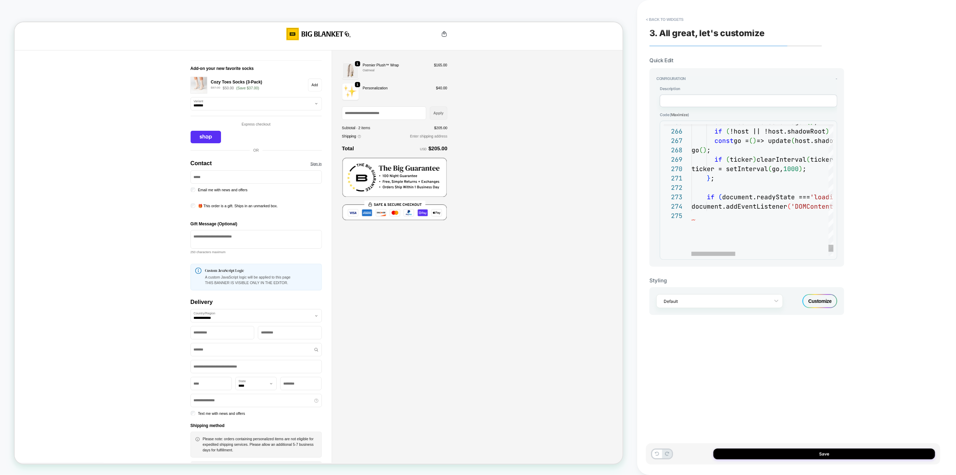
scroll to position [65, 11]
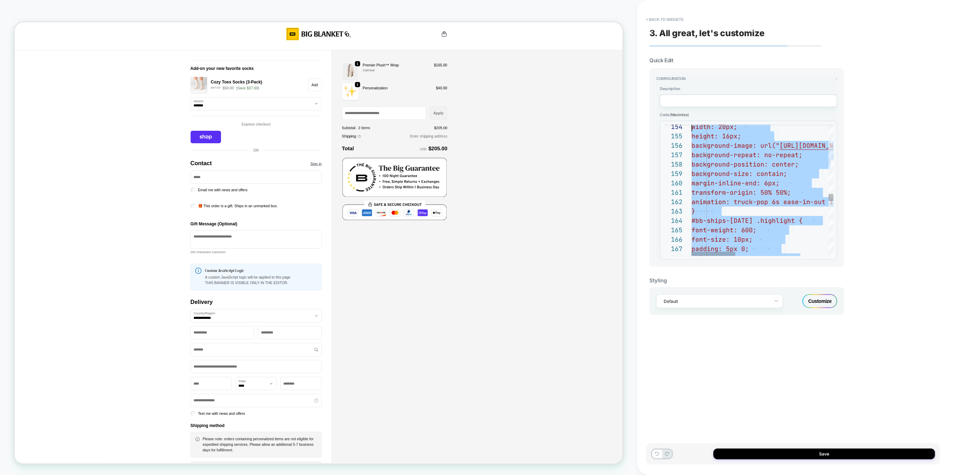
drag, startPoint x: 701, startPoint y: 147, endPoint x: 575, endPoint y: -148, distance: 319.9
click at [692, 0] on div "animation: truck-pop 6s ease-in-out infini te; } #bb-ships-today .highlight { f…" at bounding box center [912, 37] width 441 height 2706
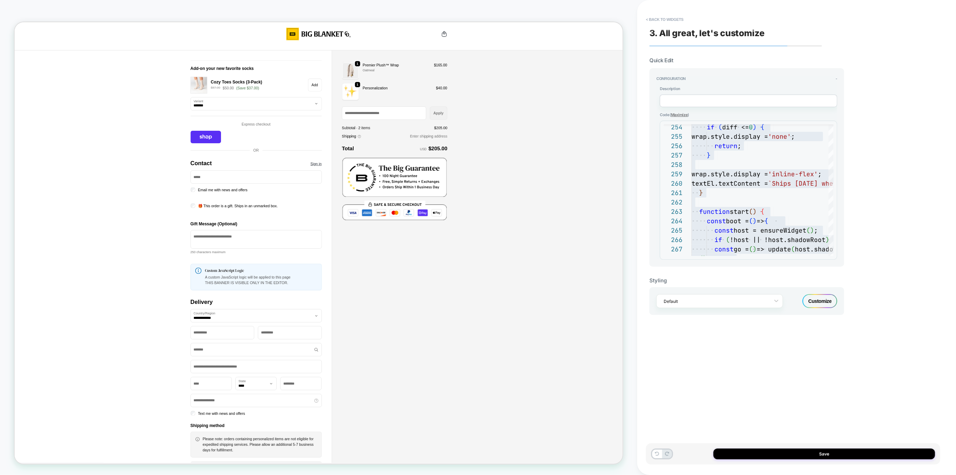
click at [685, 113] on span "Maximize" at bounding box center [679, 114] width 17 height 5
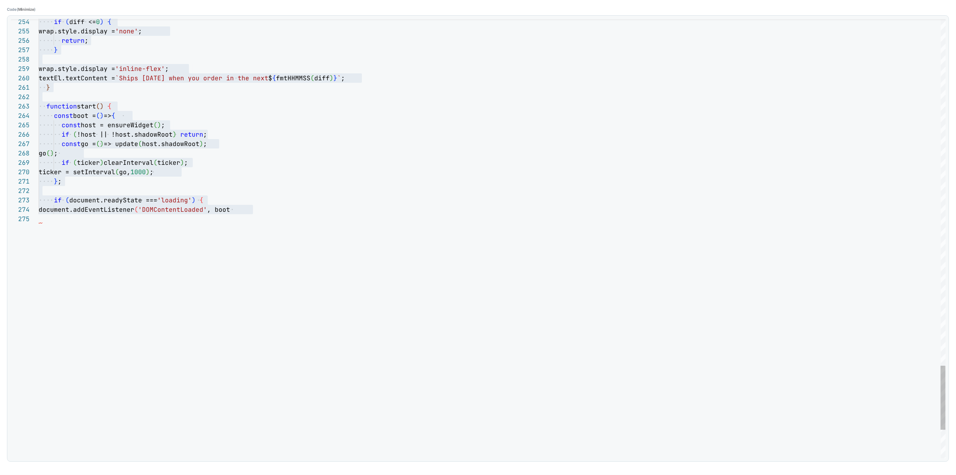
scroll to position [0, 23]
drag, startPoint x: 201, startPoint y: 243, endPoint x: 90, endPoint y: 59, distance: 215.1
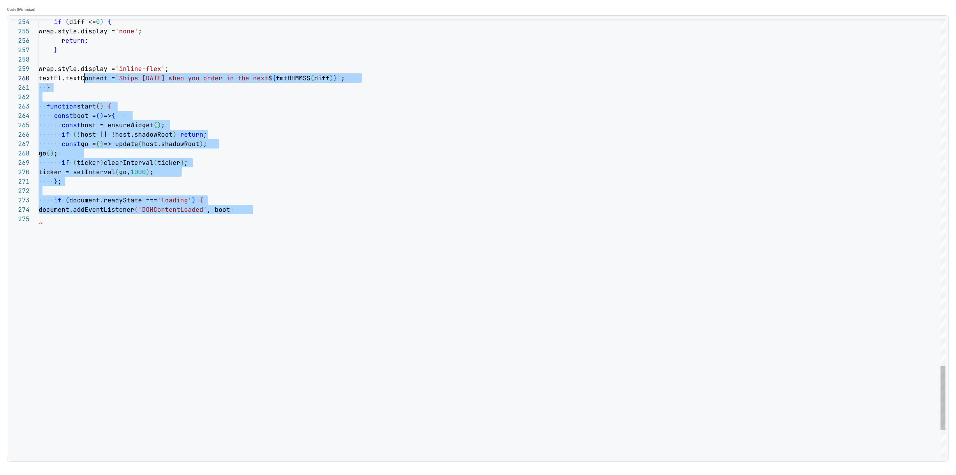
scroll to position [85, 45]
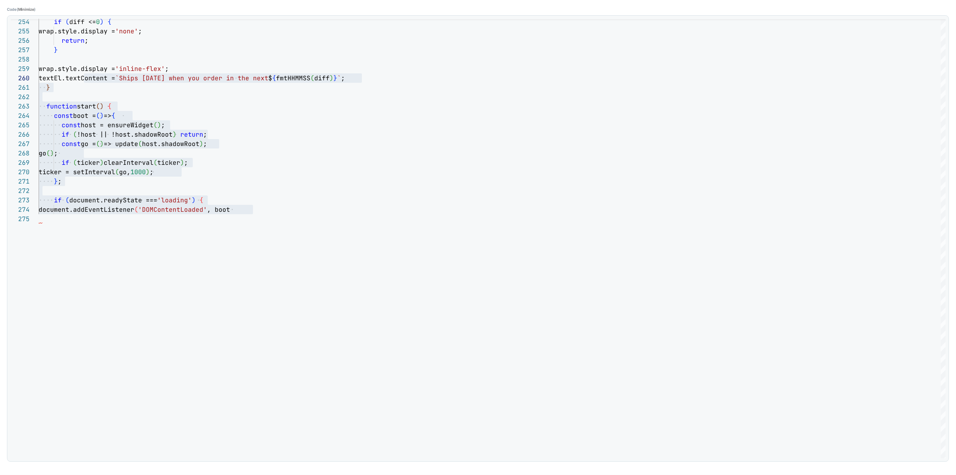
drag, startPoint x: 154, startPoint y: 10, endPoint x: 172, endPoint y: 39, distance: 34.3
click at [172, 39] on div "254 255 256 257 258 259 260 261 262 263 264 265 266 267 268 269 270 271 272 273…" at bounding box center [478, 239] width 935 height 440
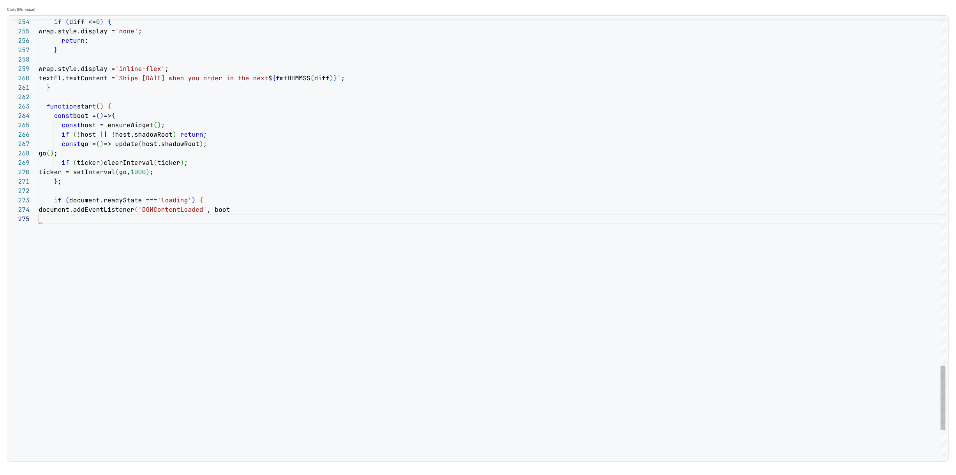
scroll to position [9, 0]
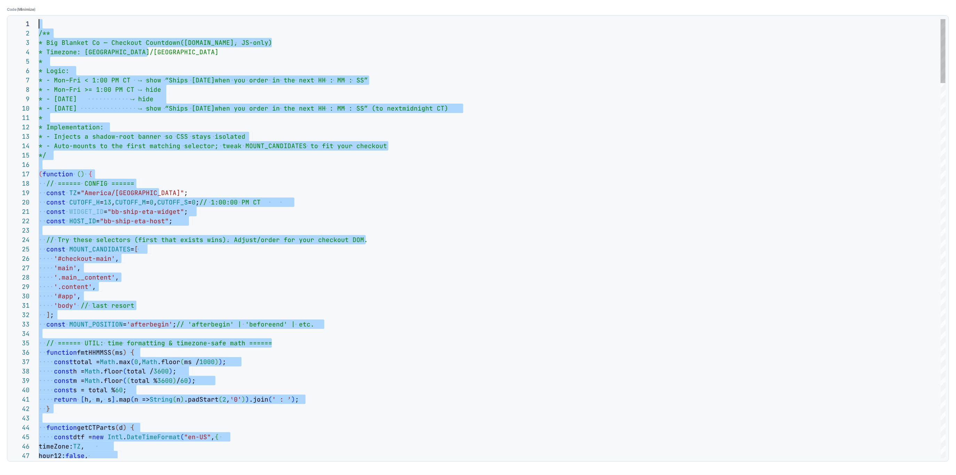
type textarea "**********"
drag, startPoint x: 297, startPoint y: 239, endPoint x: -35, endPoint y: -148, distance: 510.4
click at [0, 0] on html "CHECKOUT Theme: MAIN < Back to widgets 3. All great, let's customize Quick Edit…" at bounding box center [478, 237] width 956 height 475
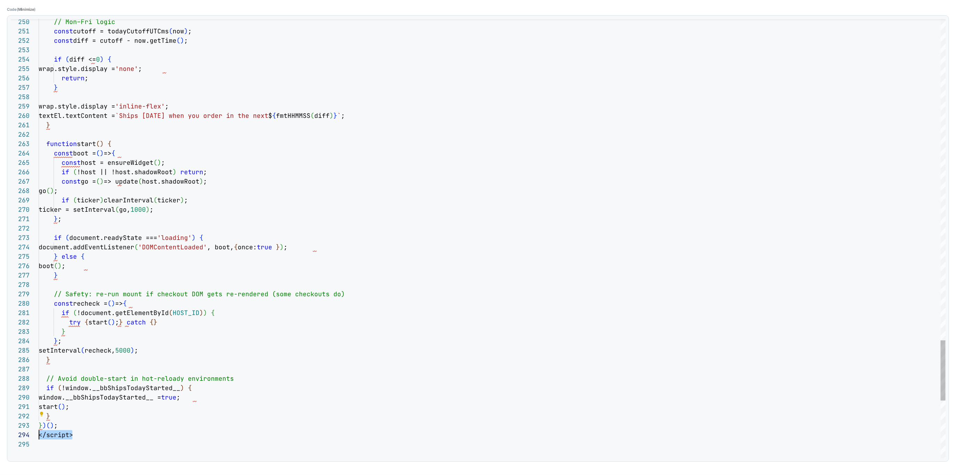
scroll to position [28, 0]
drag, startPoint x: 42, startPoint y: 426, endPoint x: 24, endPoint y: 432, distance: 19.3
click at [24, 434] on div "250 251 252 253 254 255 256 257 258 259 260 261 262 263 264 265 266 267 268 269…" at bounding box center [478, 239] width 935 height 440
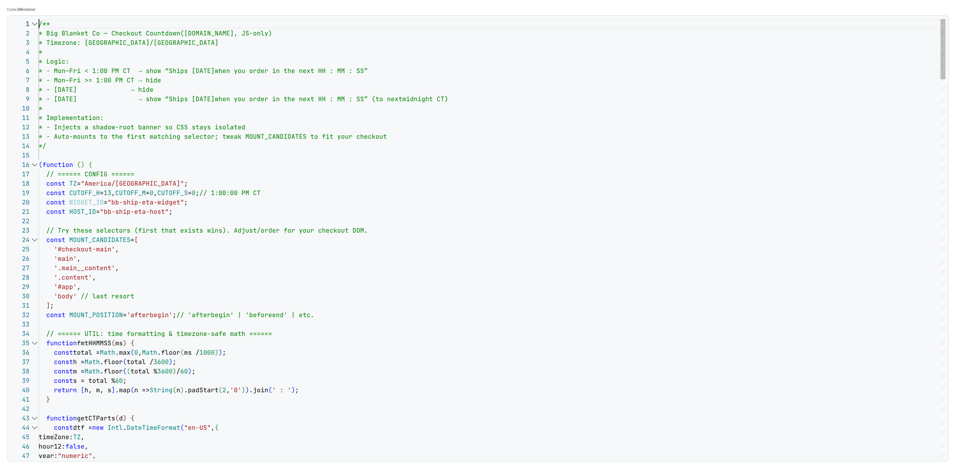
type textarea "**********"
click at [23, 10] on span "Minimize" at bounding box center [26, 9] width 16 height 5
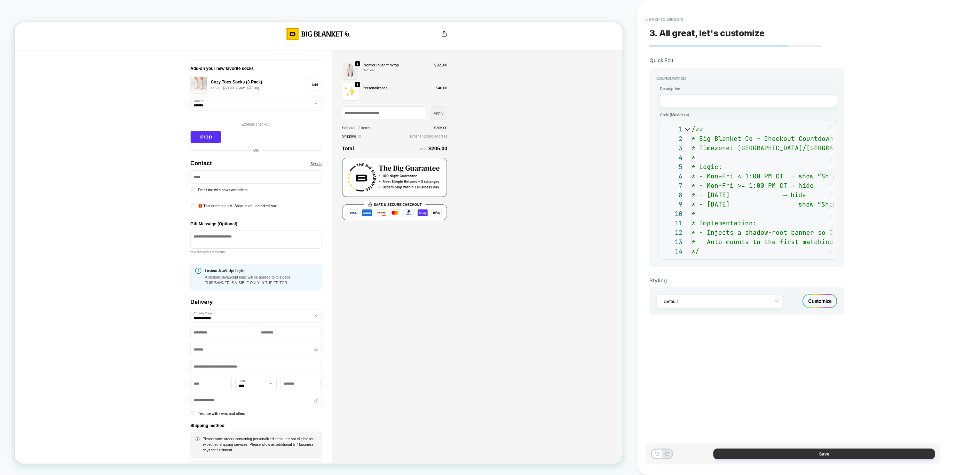
click at [757, 454] on button "Save" at bounding box center [824, 454] width 222 height 11
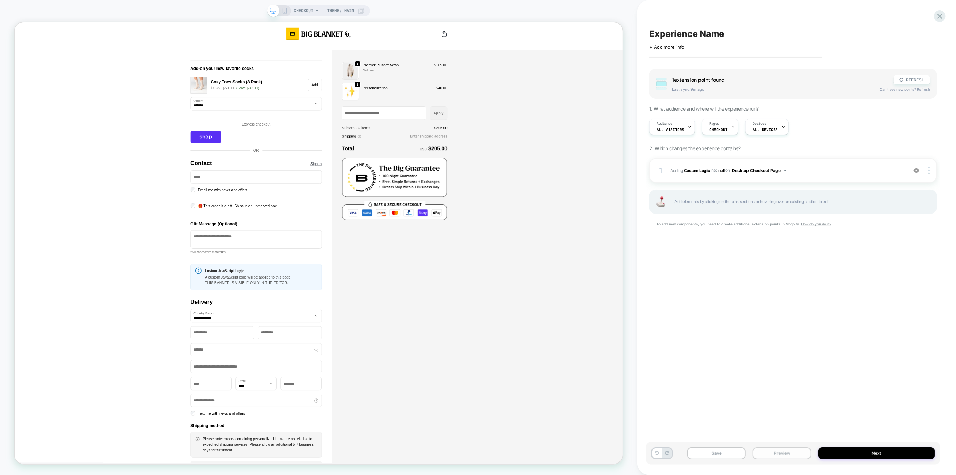
click at [771, 455] on button "Preview" at bounding box center [782, 454] width 58 height 12
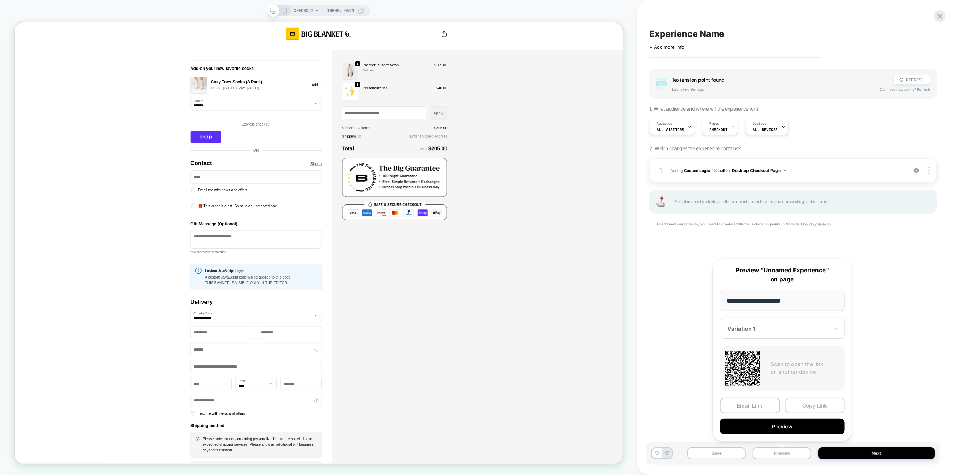
click at [803, 406] on button "Copy Link" at bounding box center [815, 406] width 60 height 16
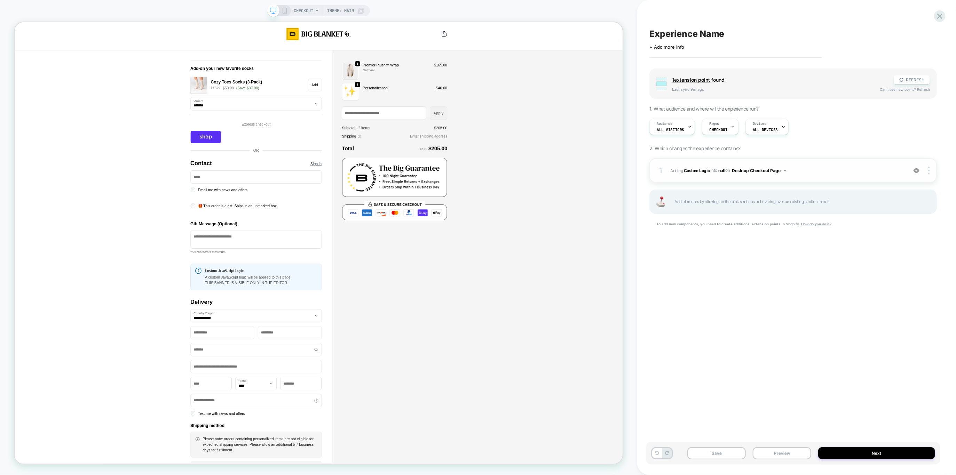
click at [695, 178] on div "1 #_loomi_addon_1758549386739 Adding Custom Logic INTO null null on Desktop Che…" at bounding box center [792, 170] width 287 height 24
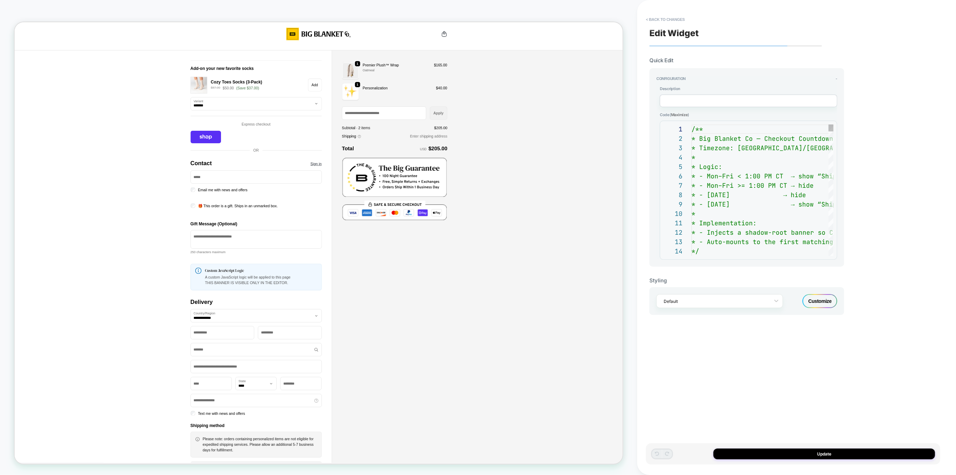
scroll to position [94, 0]
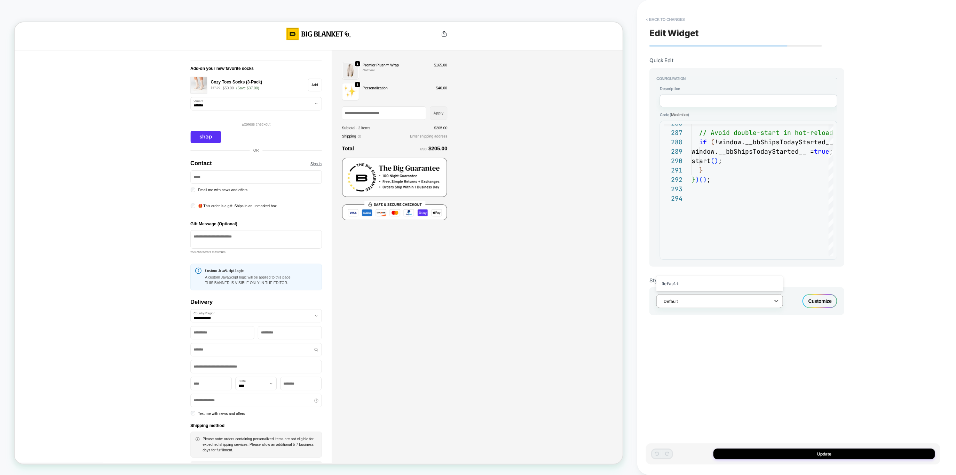
click at [706, 299] on div at bounding box center [715, 301] width 103 height 7
click at [823, 290] on div "option Default focused, 1 of 1. 1 result available. Use Up and Down to choose o…" at bounding box center [746, 301] width 195 height 28
click at [823, 298] on div "Customize" at bounding box center [820, 301] width 35 height 14
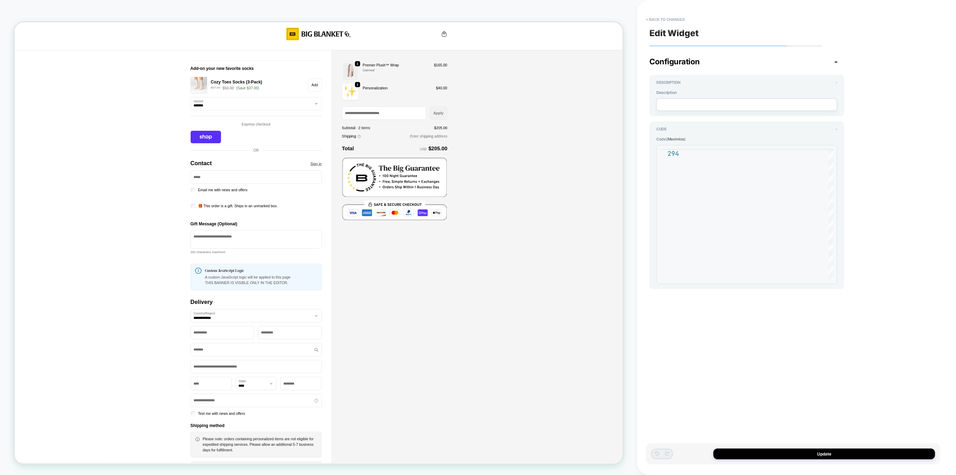
click at [676, 143] on div "**********" at bounding box center [746, 211] width 181 height 148
click at [674, 137] on span "Maximize" at bounding box center [676, 139] width 17 height 5
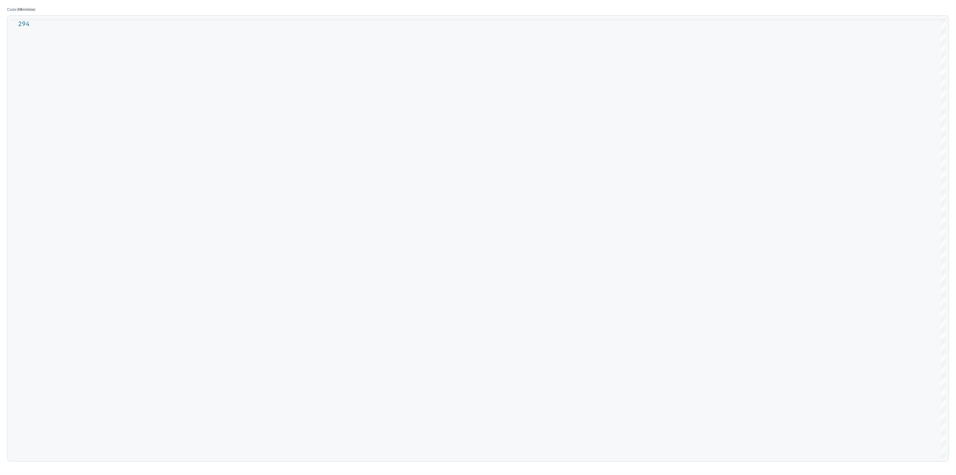
click at [20, 12] on div "**********" at bounding box center [478, 237] width 956 height 475
click at [20, 7] on span "Minimize" at bounding box center [26, 9] width 16 height 5
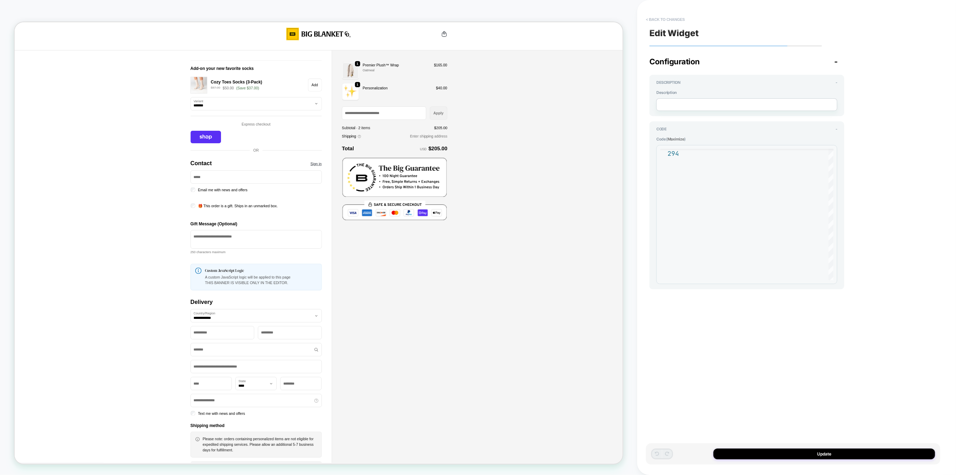
click at [655, 17] on button "< Back to changes" at bounding box center [665, 19] width 46 height 11
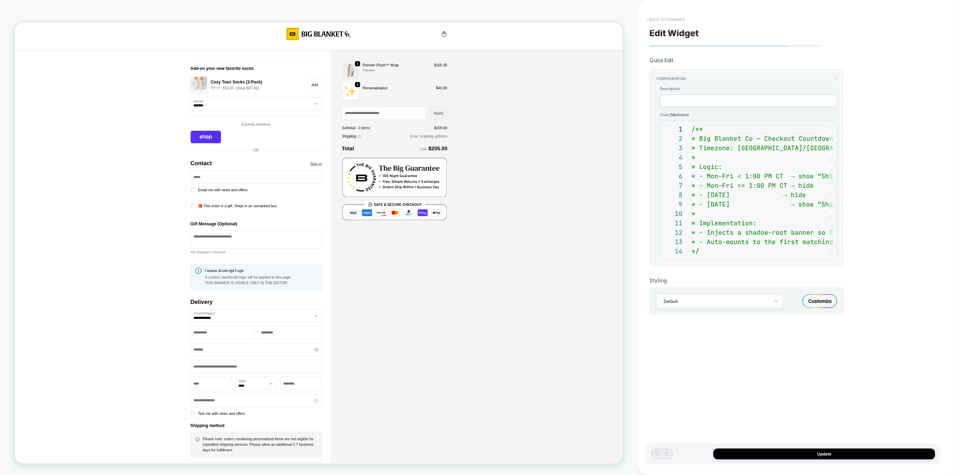
click at [651, 23] on button "< Back to changes" at bounding box center [665, 19] width 46 height 11
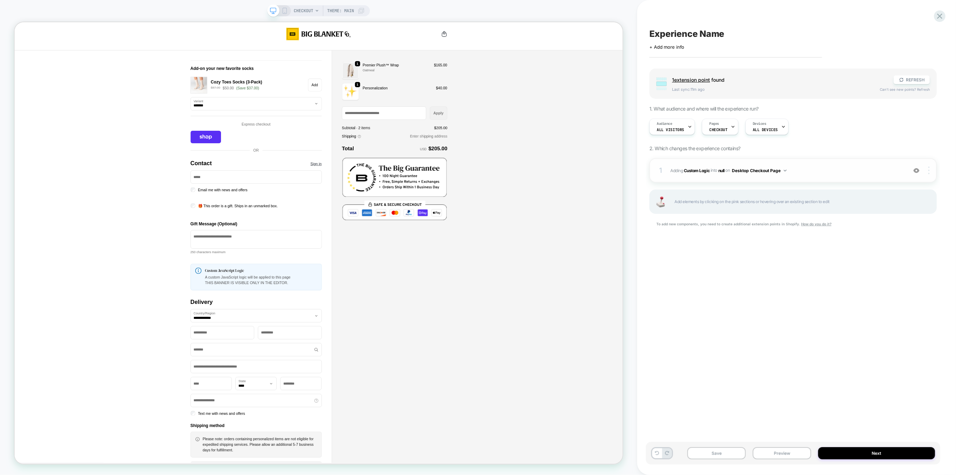
click at [923, 170] on div at bounding box center [929, 171] width 13 height 8
click at [881, 199] on div "Delete" at bounding box center [888, 199] width 62 height 19
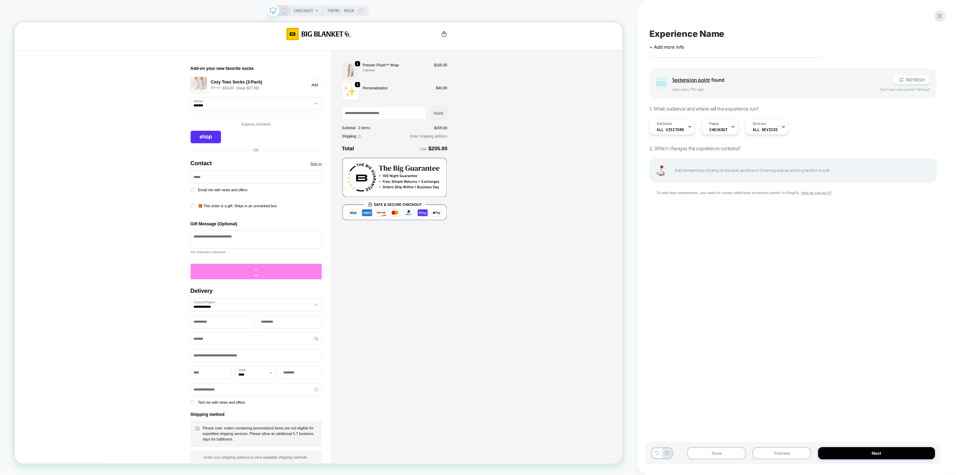
click at [307, 350] on div "+ null" at bounding box center [336, 354] width 175 height 21
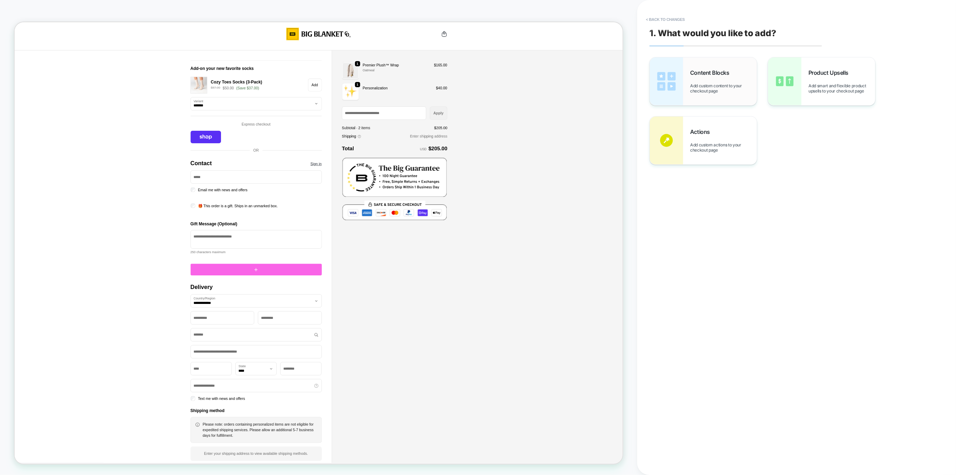
click at [705, 91] on span "Add custom content to your checkout page" at bounding box center [723, 88] width 67 height 10
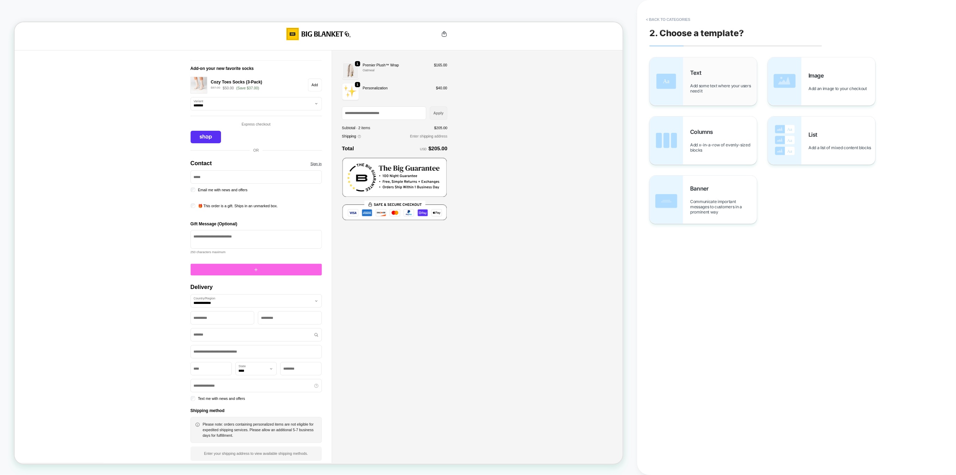
click at [705, 89] on span "Add some text where your users need it" at bounding box center [723, 88] width 67 height 10
type textarea "*"
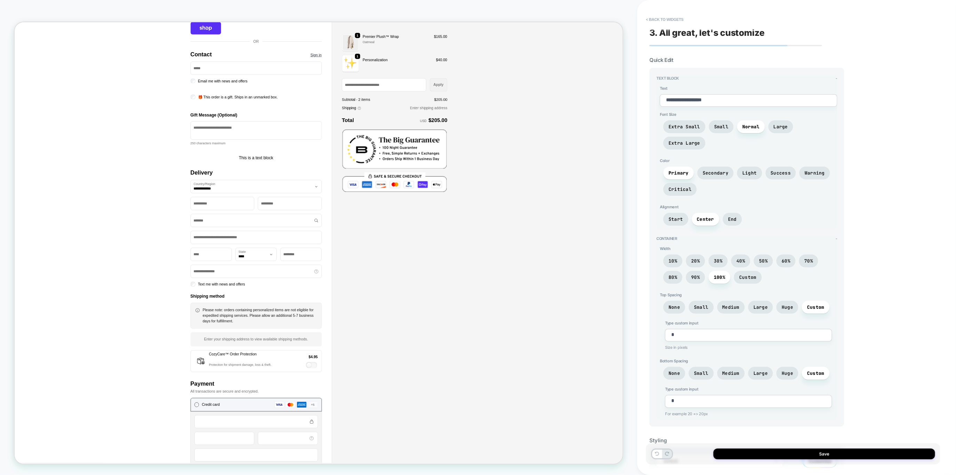
scroll to position [148, 0]
click at [647, 17] on button "< Back to widgets" at bounding box center [664, 19] width 45 height 11
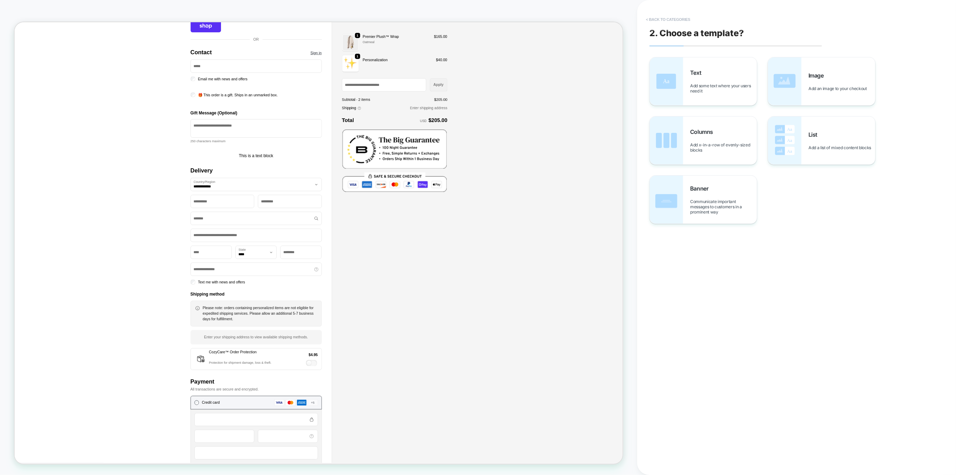
scroll to position [0, 0]
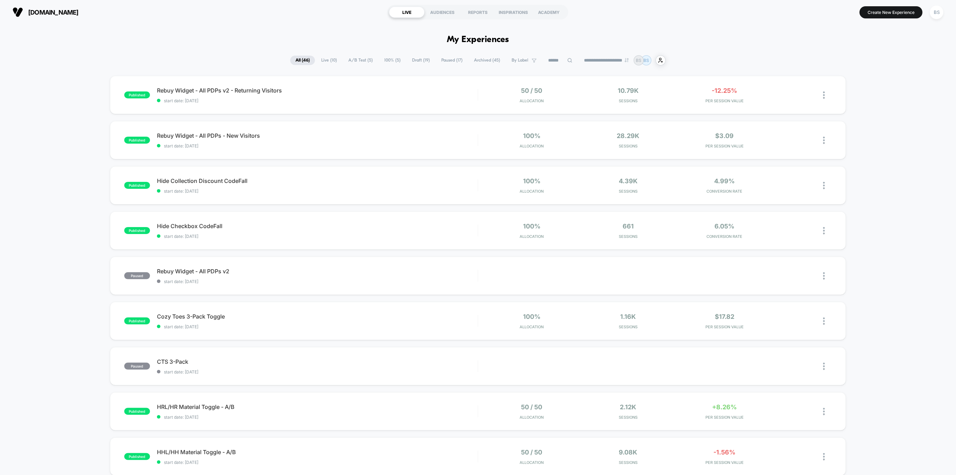
click at [443, 61] on span "Paused ( 17 )" at bounding box center [452, 60] width 32 height 9
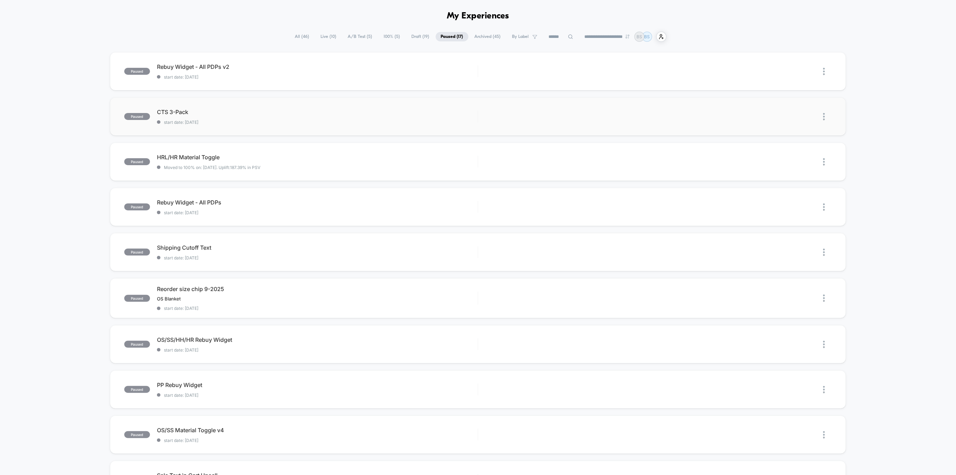
scroll to position [332, 0]
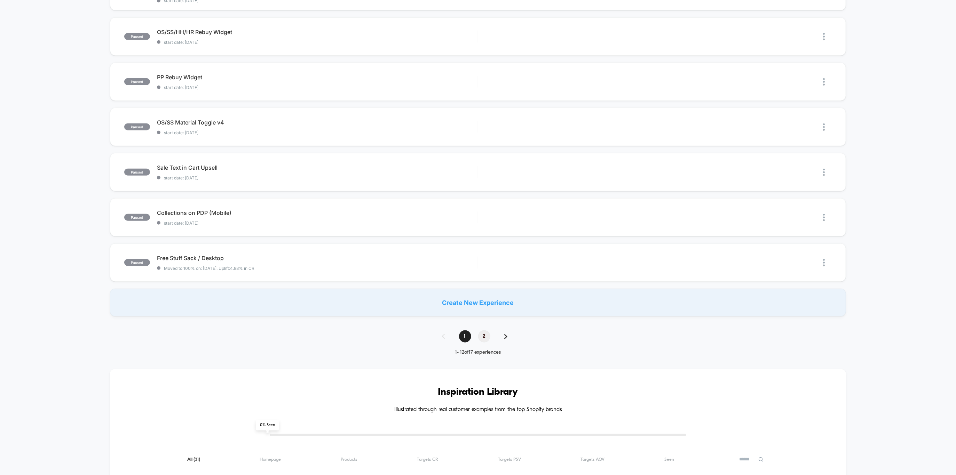
click at [485, 334] on span "2" at bounding box center [484, 337] width 12 height 12
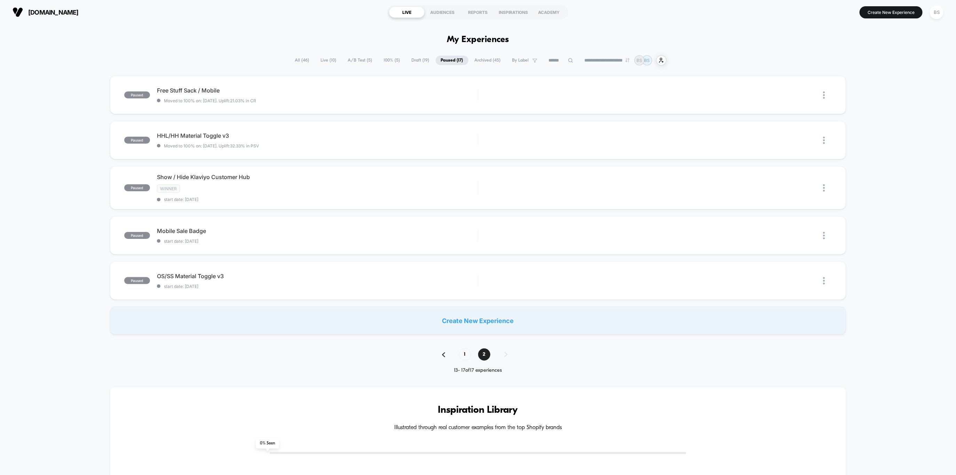
click at [464, 353] on span "1" at bounding box center [465, 355] width 12 height 12
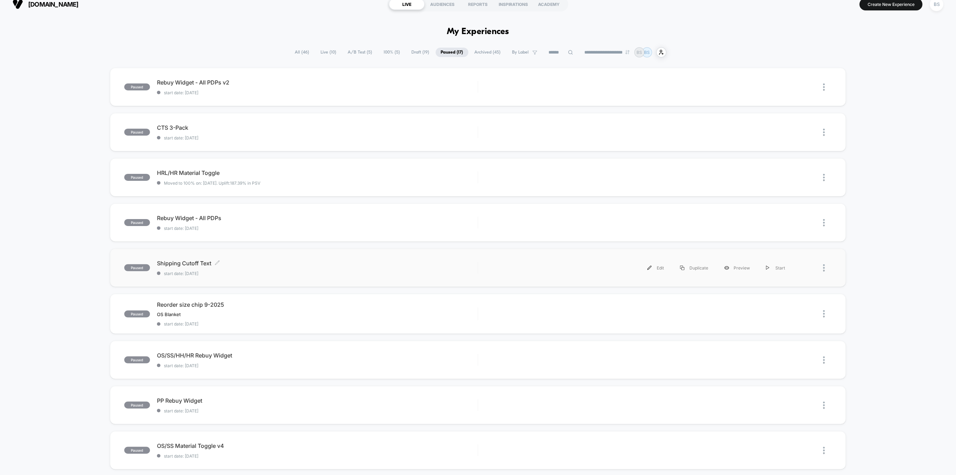
scroll to position [9, 0]
click at [328, 262] on span "Shipping Cutoff Text Click to edit experience details" at bounding box center [317, 262] width 321 height 7
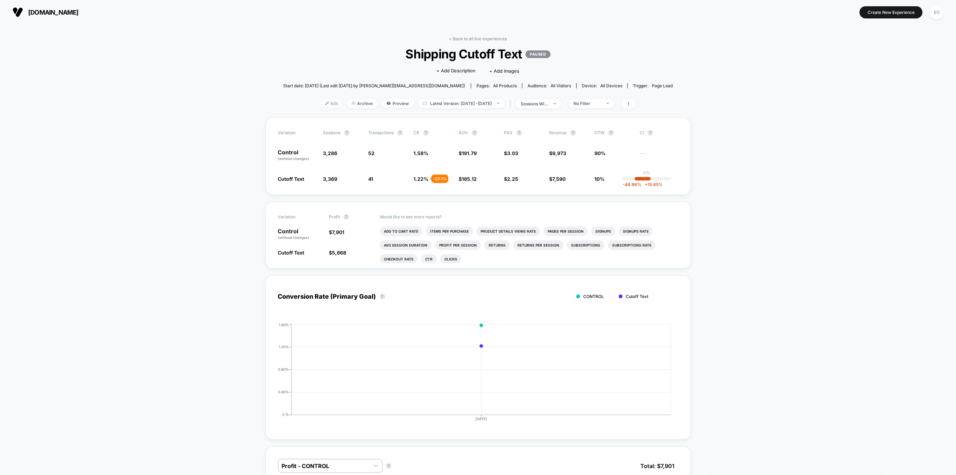
click at [320, 105] on span "Edit" at bounding box center [331, 103] width 23 height 9
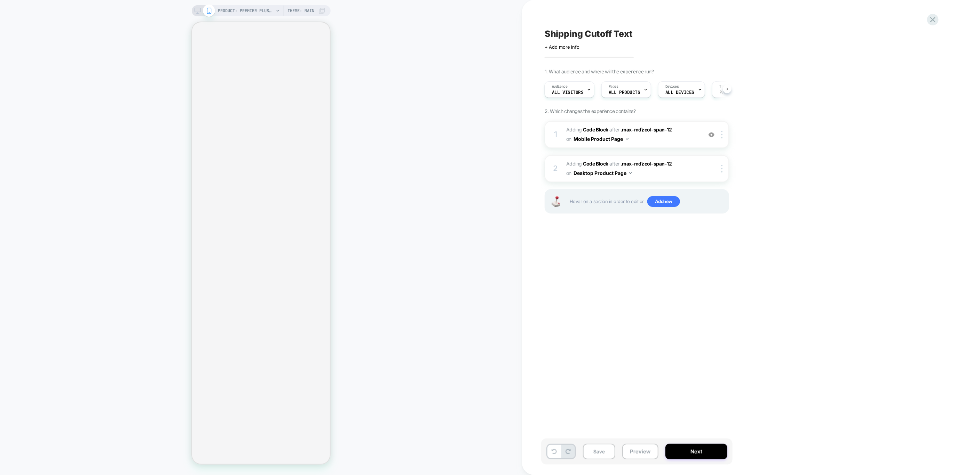
scroll to position [0, 0]
click at [659, 137] on span "Adding Code Block AFTER .max-md\:col-span-12 .max-md\:col-span-12 on Mobile Pro…" at bounding box center [632, 134] width 133 height 19
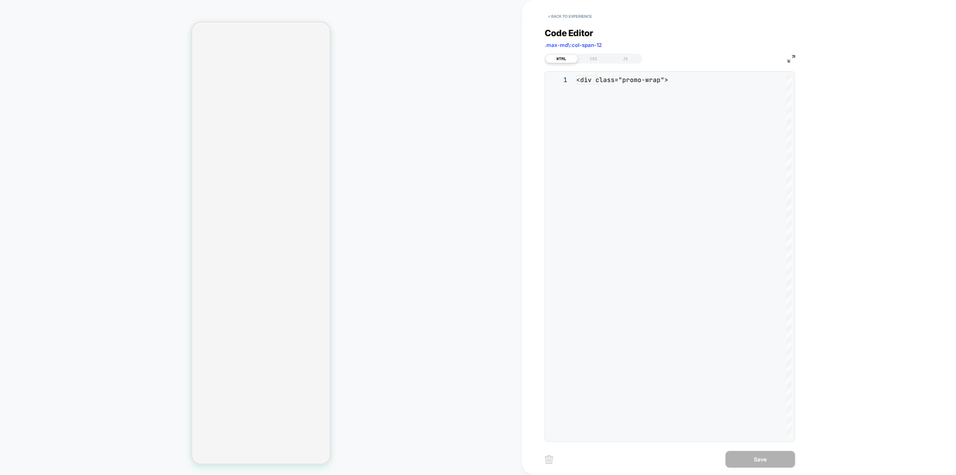
scroll to position [94, 0]
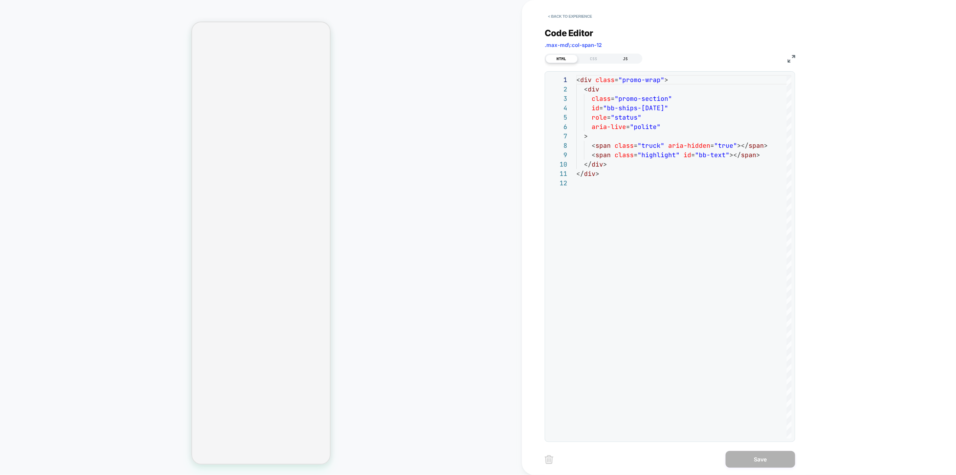
click at [616, 57] on div "JS" at bounding box center [626, 59] width 32 height 8
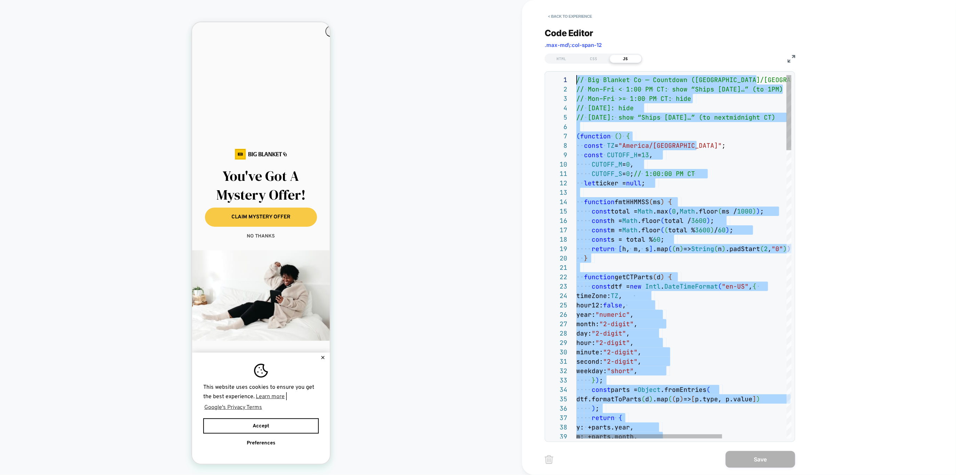
scroll to position [0, 0]
drag, startPoint x: 631, startPoint y: 371, endPoint x: 515, endPoint y: -148, distance: 531.3
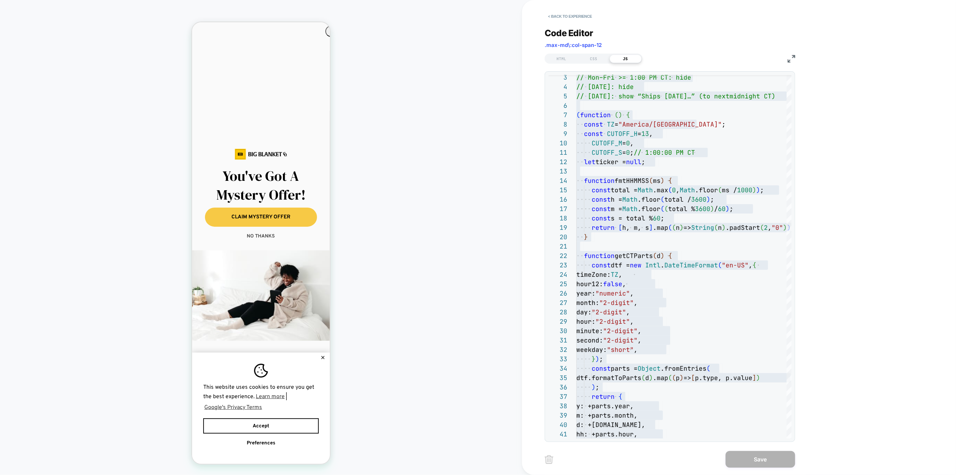
scroll to position [0, 127]
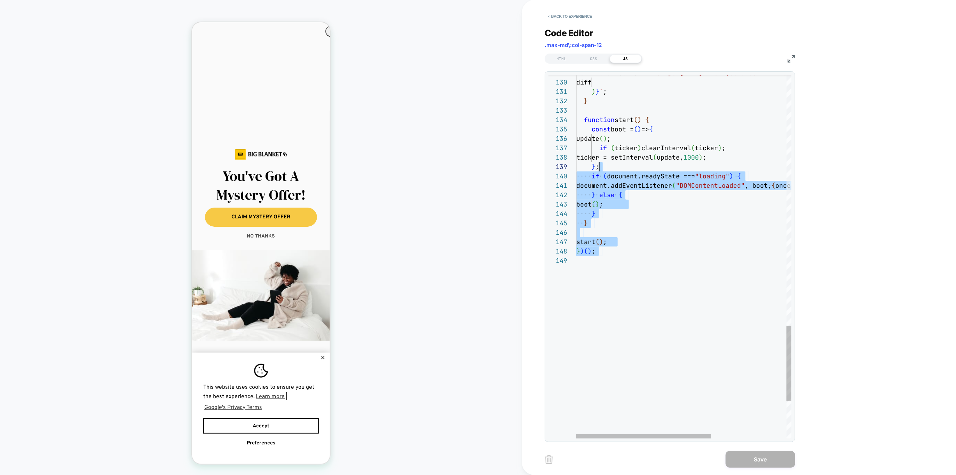
scroll to position [47, 0]
type textarea "**********"
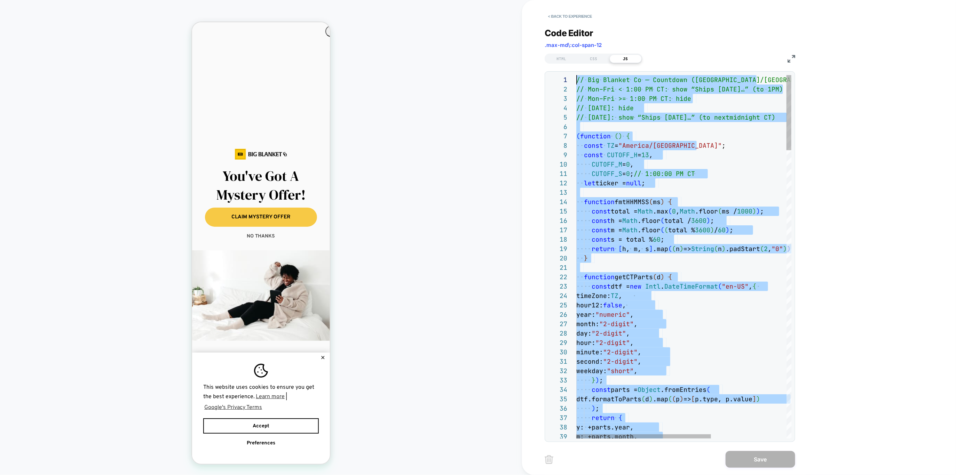
drag, startPoint x: 632, startPoint y: 273, endPoint x: 534, endPoint y: -121, distance: 406.2
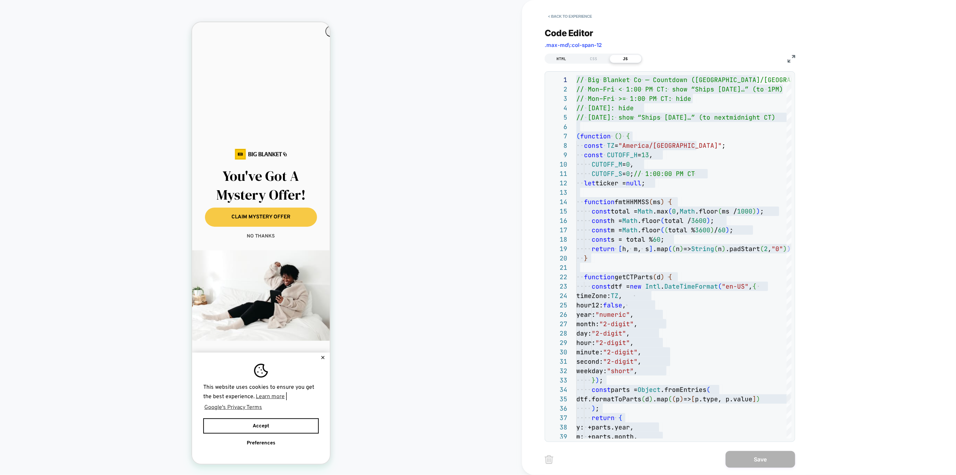
click at [562, 61] on div "HTML" at bounding box center [562, 59] width 32 height 8
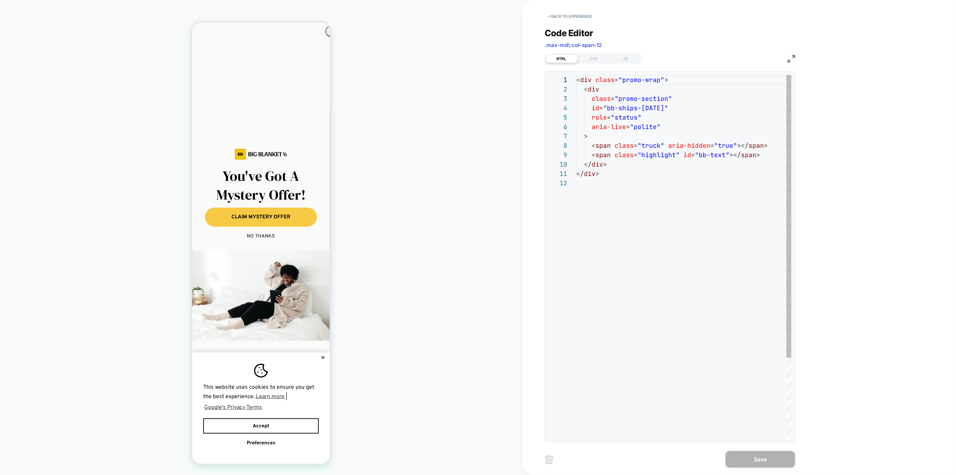
scroll to position [0, 16]
type textarea "**********"
drag, startPoint x: 603, startPoint y: 192, endPoint x: 546, endPoint y: 69, distance: 136.1
click at [576, 75] on div "< div class = "promo-wrap" > < div class = "promo-section" id = "bb-ships-[DATE…" at bounding box center [683, 308] width 215 height 467
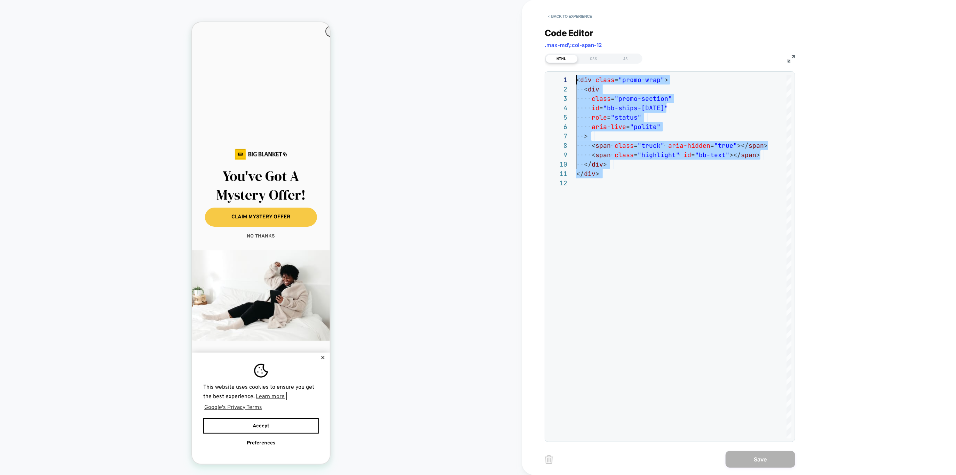
scroll to position [0, 127]
click at [578, 57] on div "CSS" at bounding box center [594, 59] width 32 height 8
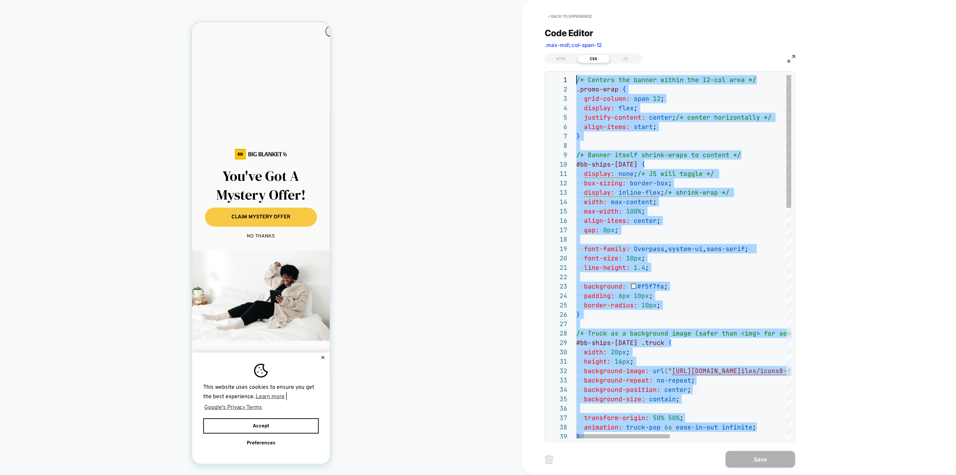
scroll to position [0, 0]
drag, startPoint x: 640, startPoint y: 189, endPoint x: 595, endPoint y: -133, distance: 325.0
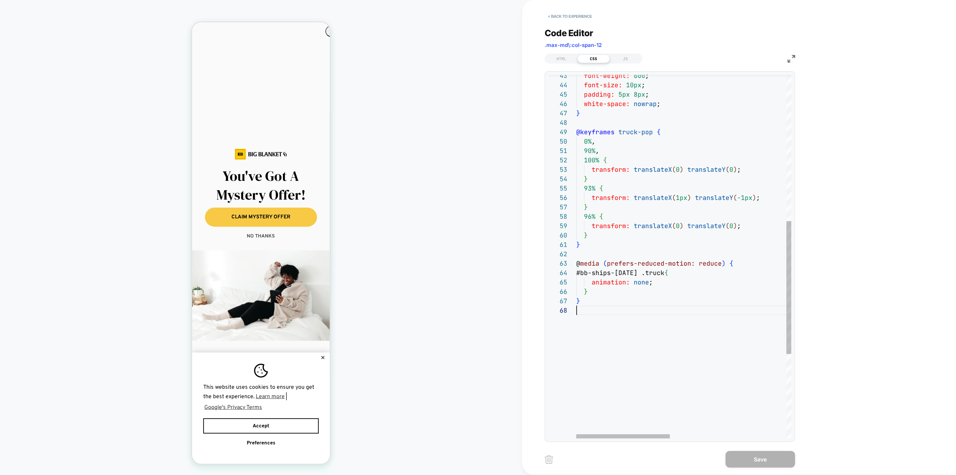
scroll to position [18, 0]
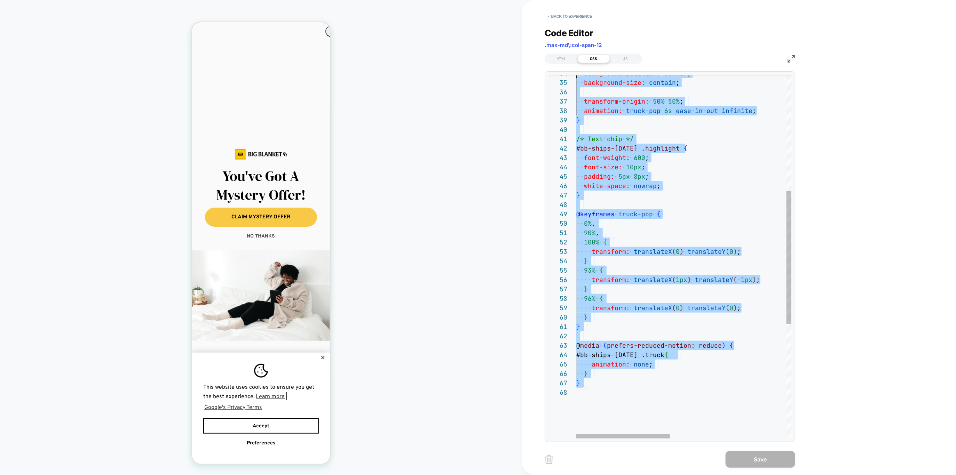
type textarea "**********"
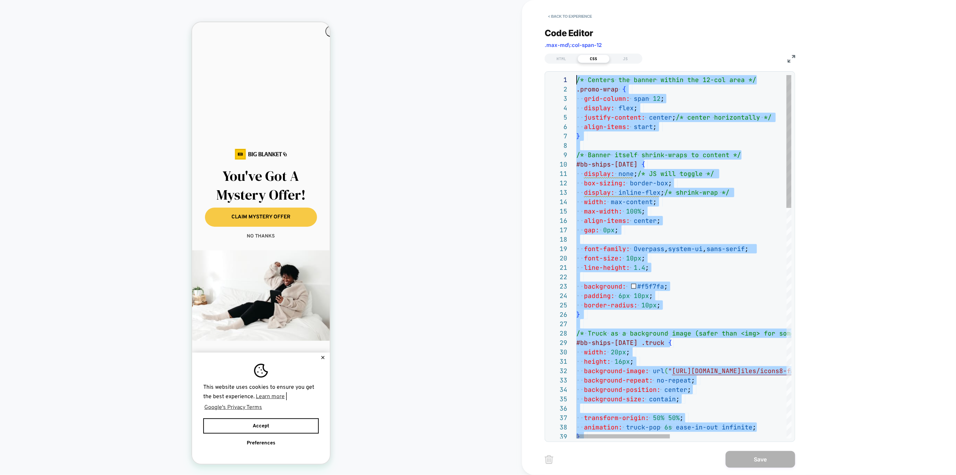
drag, startPoint x: 593, startPoint y: 265, endPoint x: 501, endPoint y: -139, distance: 414.9
click at [501, 0] on html "PRODUCT: Premier Plush™ Wrap PRODUCT: Premier Plush™ Wrap Theme: MAIN < Back to…" at bounding box center [478, 237] width 956 height 475
click at [563, 19] on button "< Back to experience" at bounding box center [570, 16] width 51 height 11
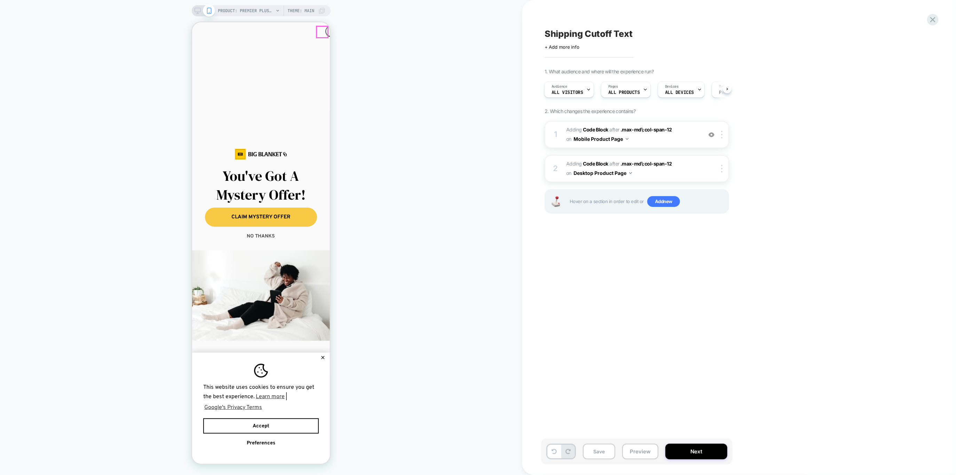
click at [328, 31] on circle "Close dialog" at bounding box center [333, 32] width 10 height 10
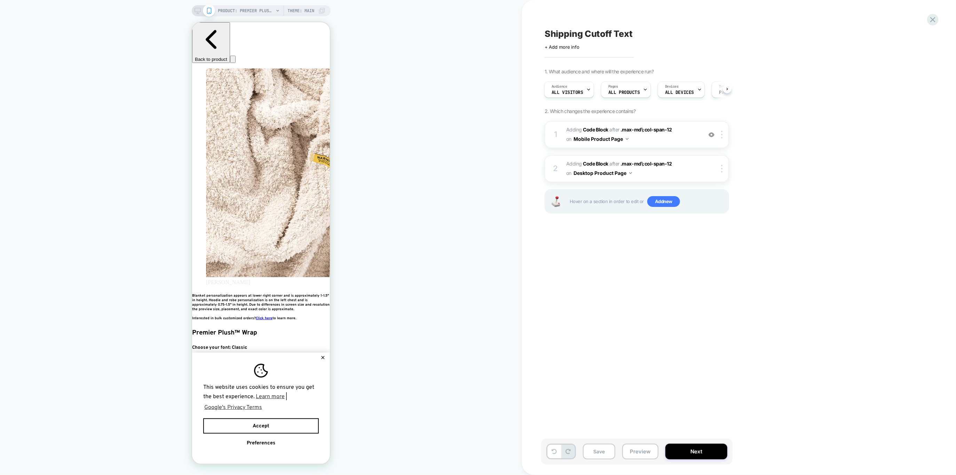
scroll to position [0, 380]
